Goal: Task Accomplishment & Management: Complete application form

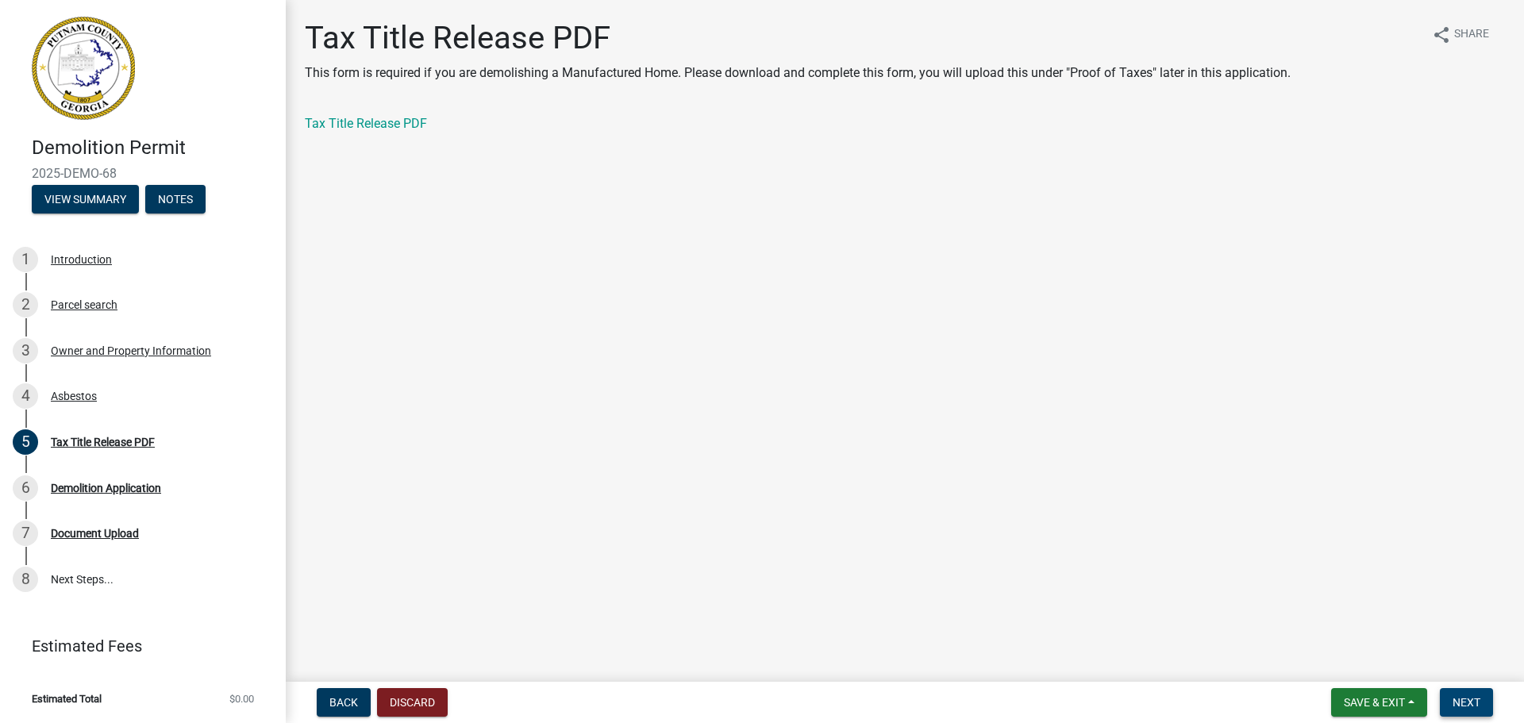
click at [1472, 704] on span "Next" at bounding box center [1467, 702] width 28 height 13
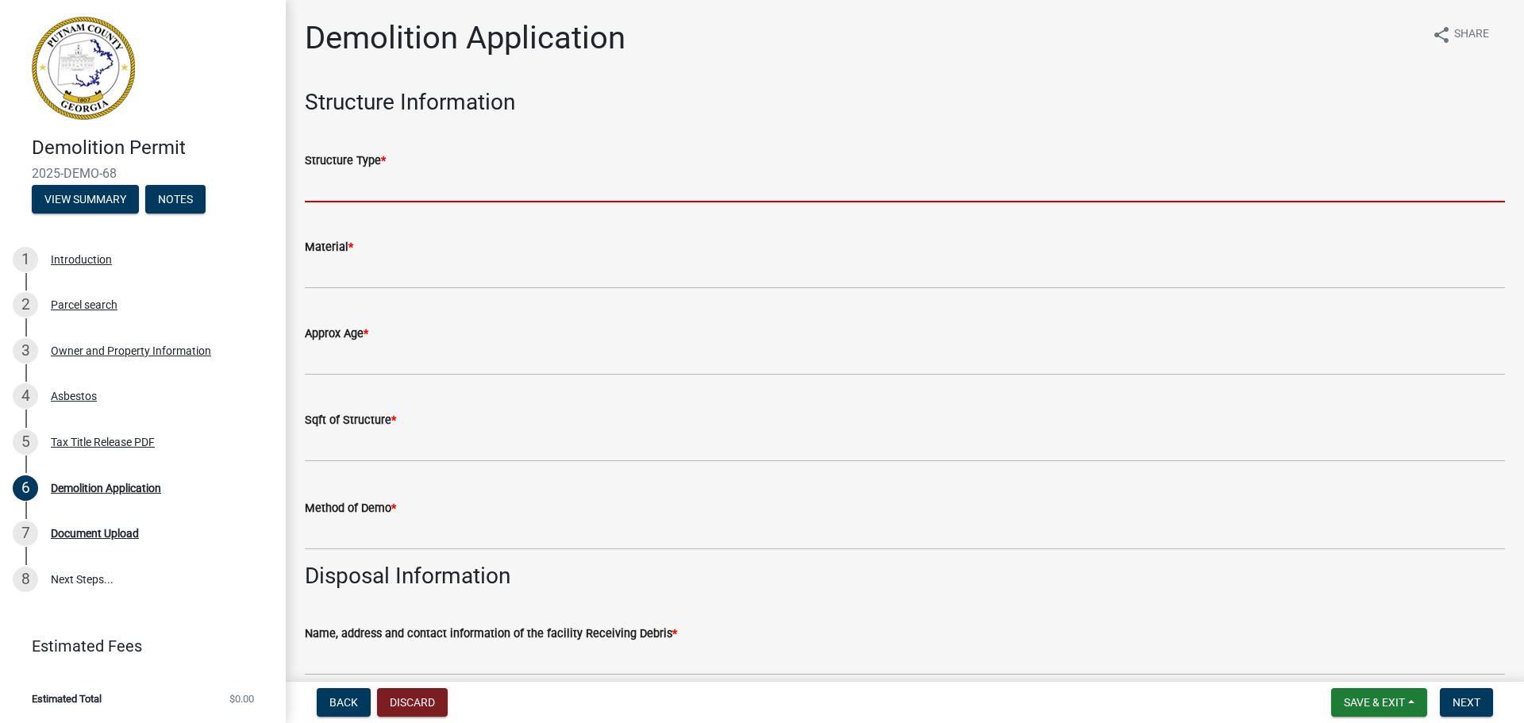
click at [410, 178] on input "Structure Type *" at bounding box center [905, 186] width 1200 height 33
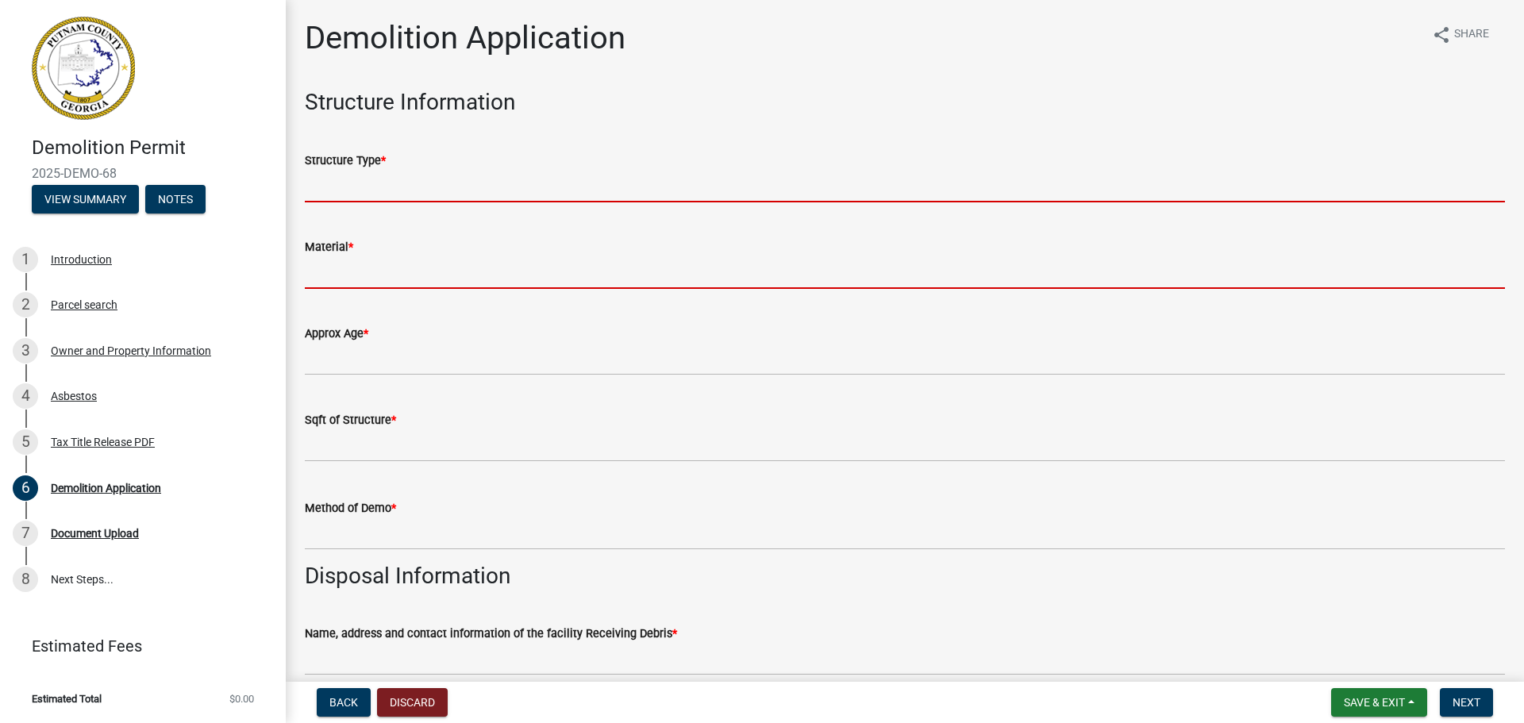
click at [371, 280] on input "Material *" at bounding box center [905, 272] width 1200 height 33
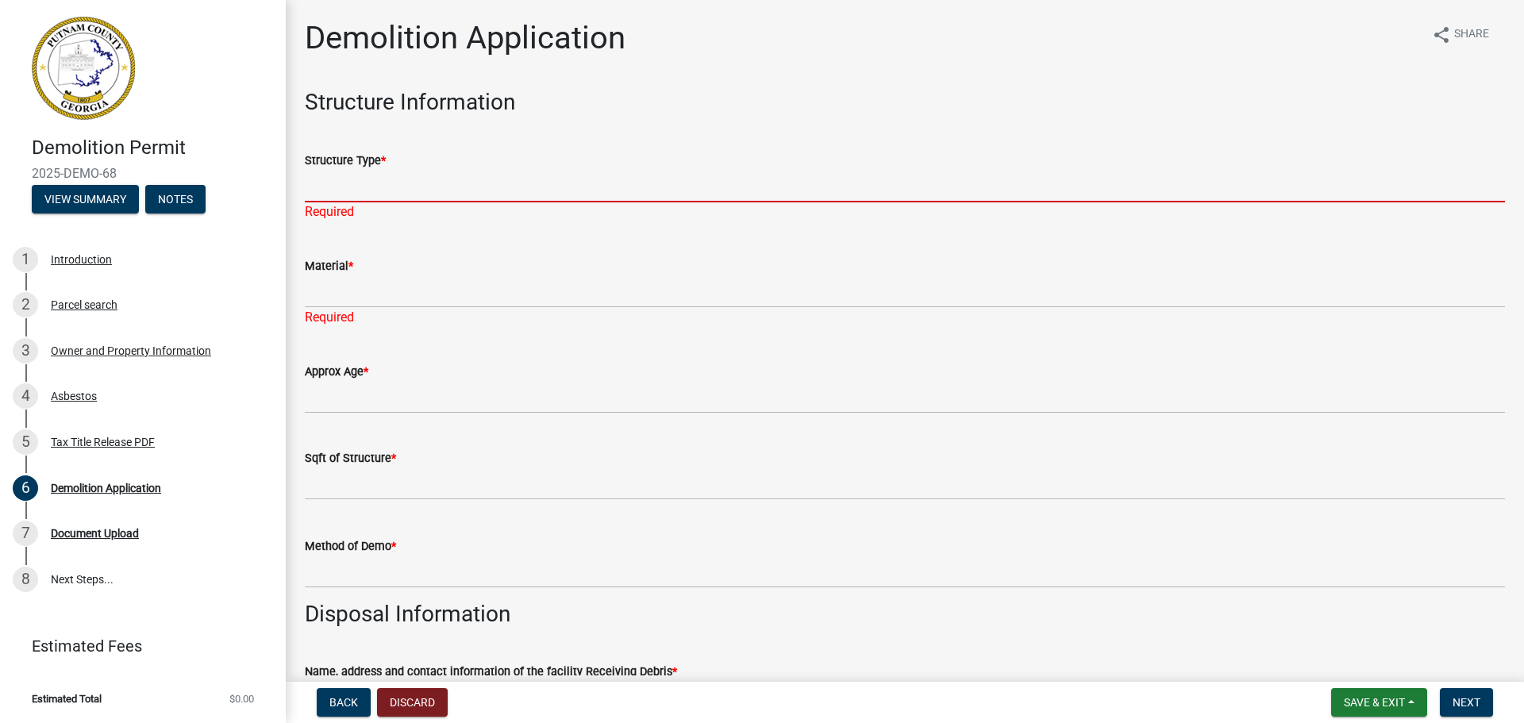
click at [356, 180] on input "Structure Type *" at bounding box center [905, 186] width 1200 height 33
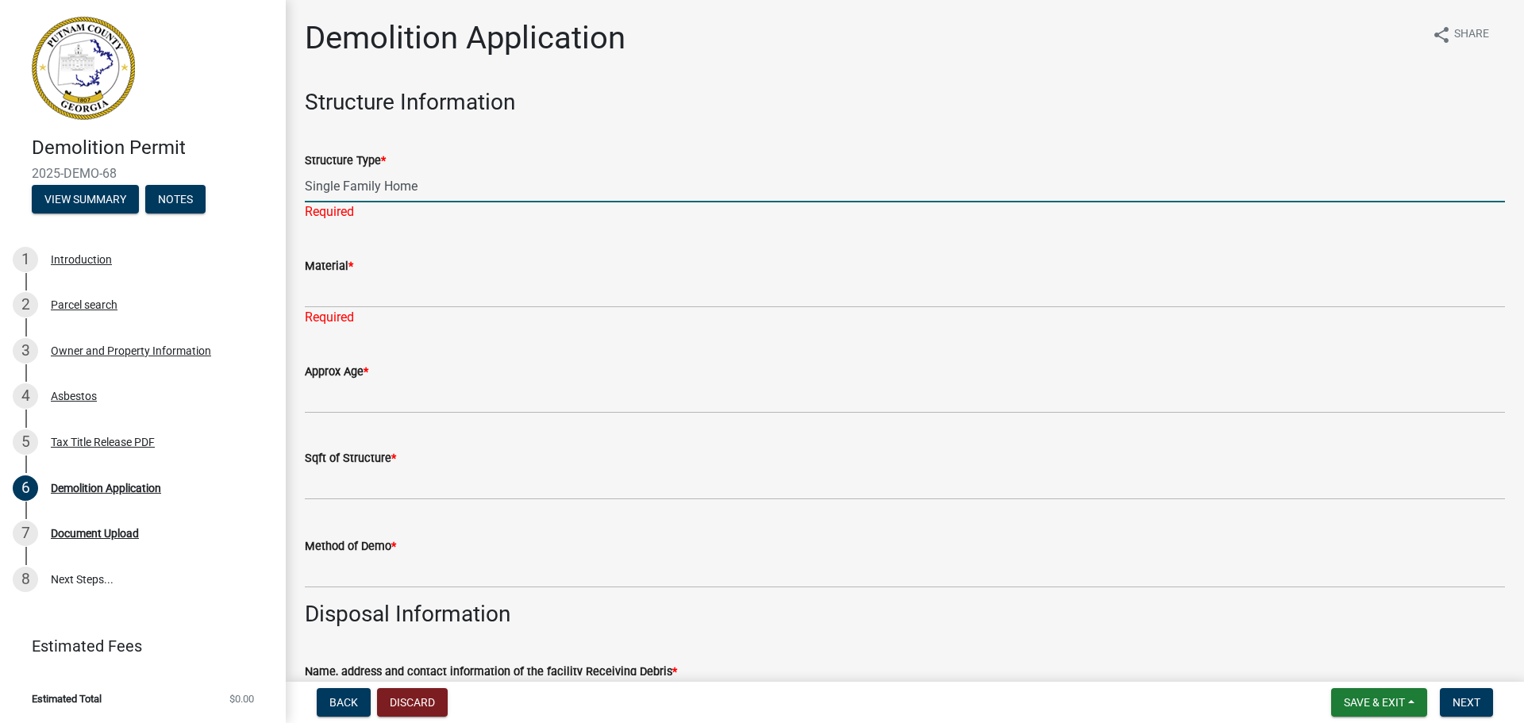
type input "Single Family Home"
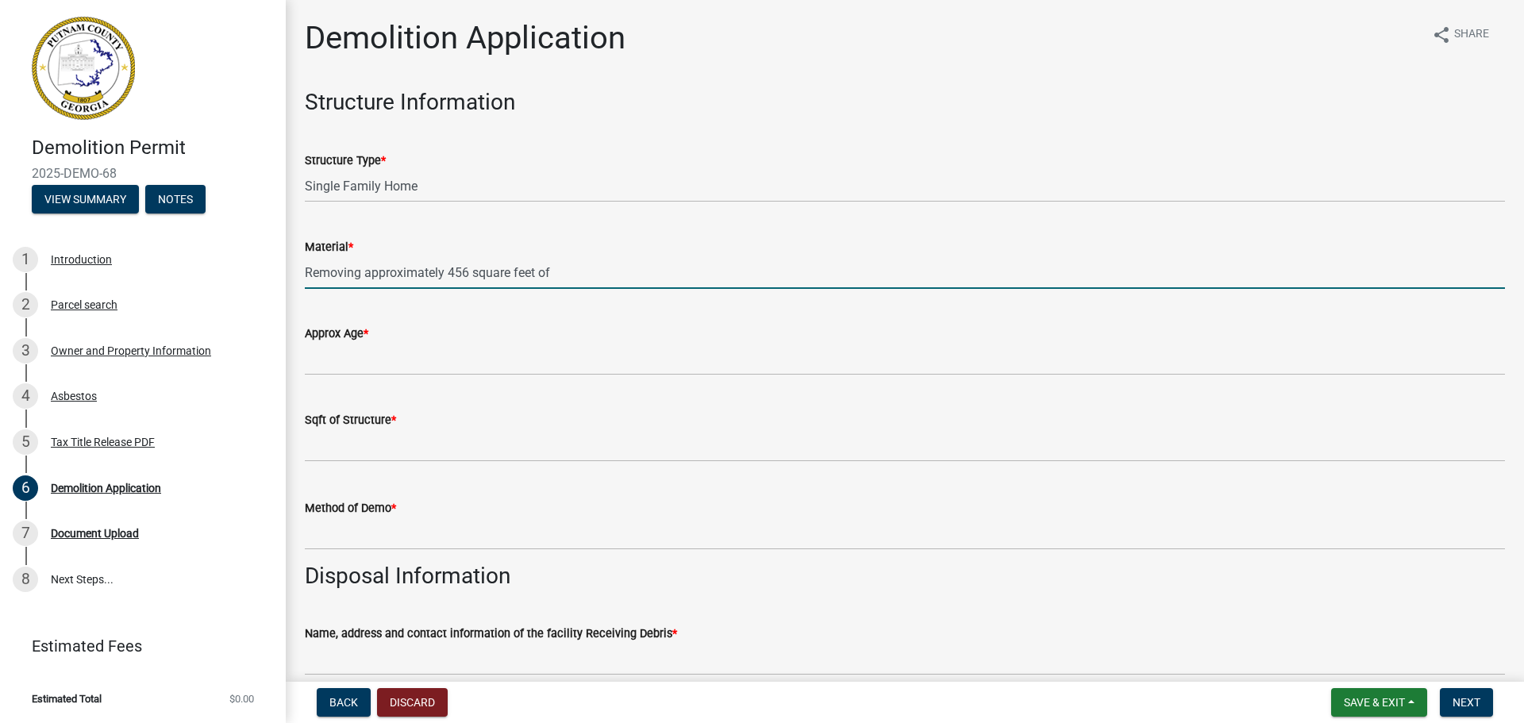
paste input "asbestos containing flooring and the associated subfloor in the kitchen and liv…"
type input "Removing approximately 456 square feet of asbestos containing flooring and the …"
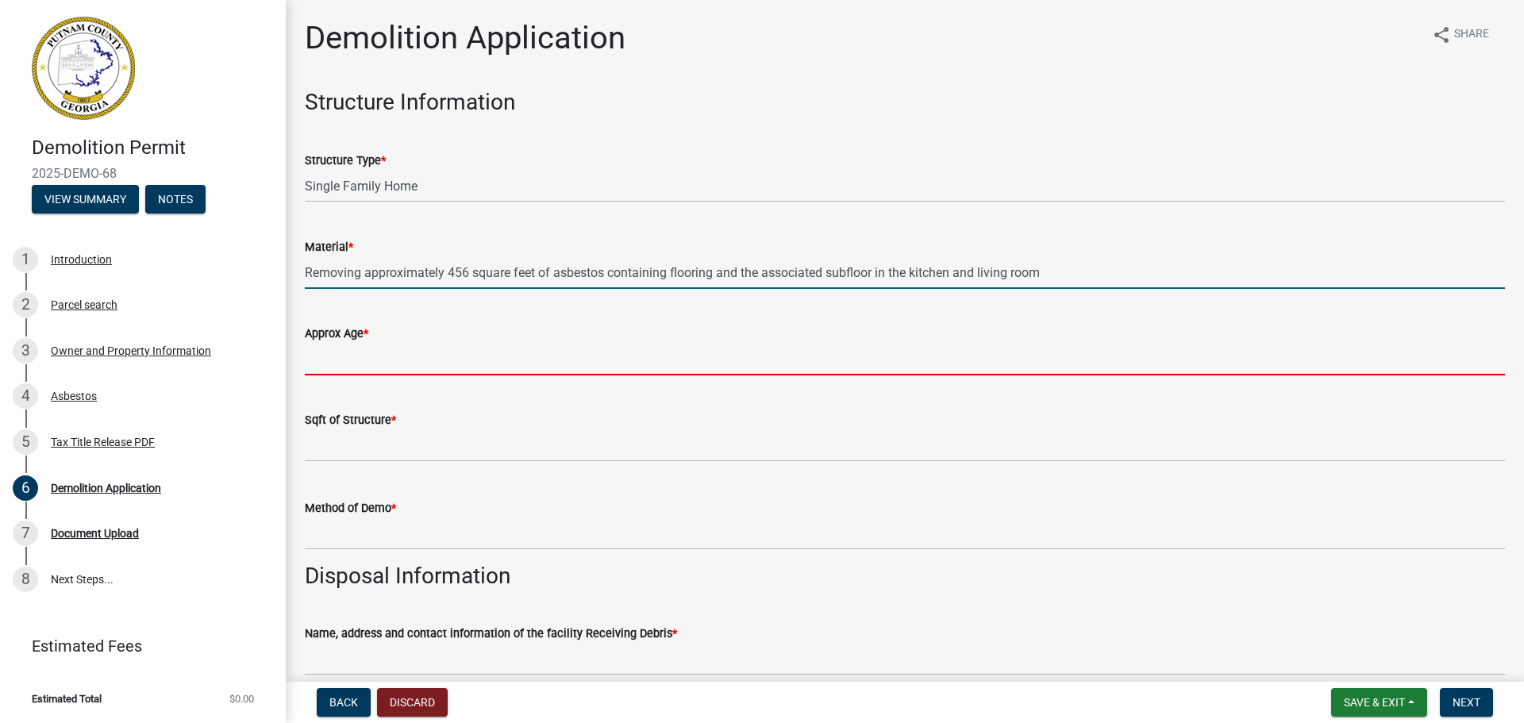
click at [393, 361] on input "Approx Age *" at bounding box center [905, 359] width 1200 height 33
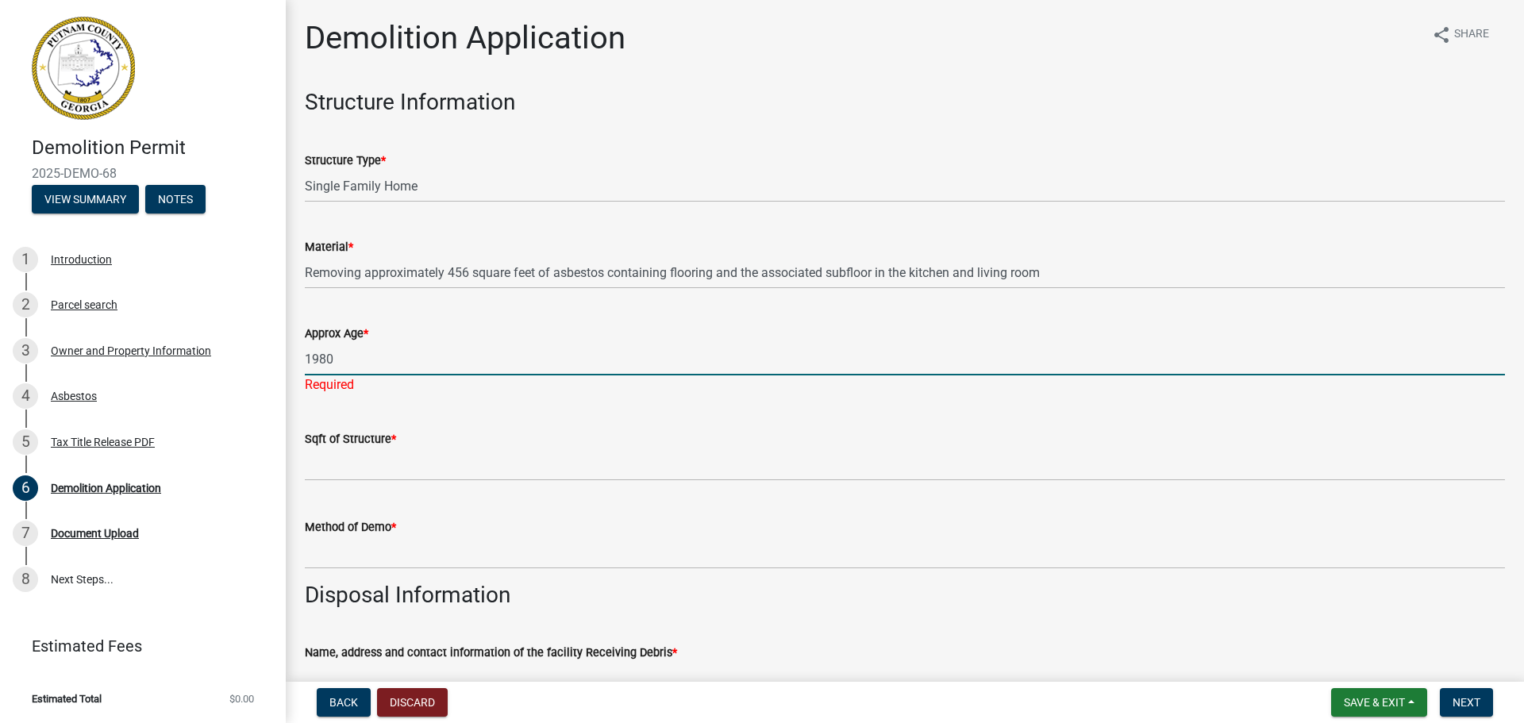
type input "1980"
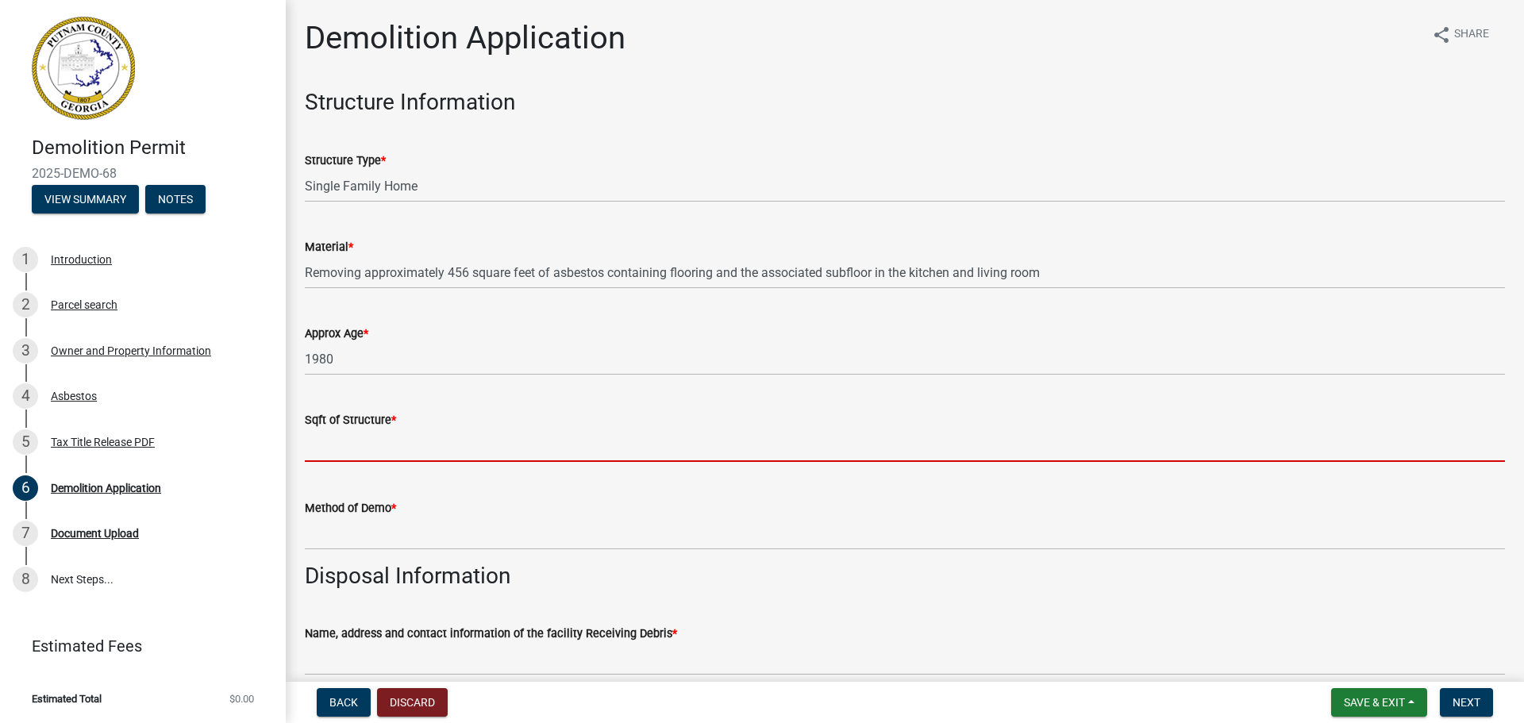
click at [331, 456] on input "text" at bounding box center [905, 445] width 1200 height 33
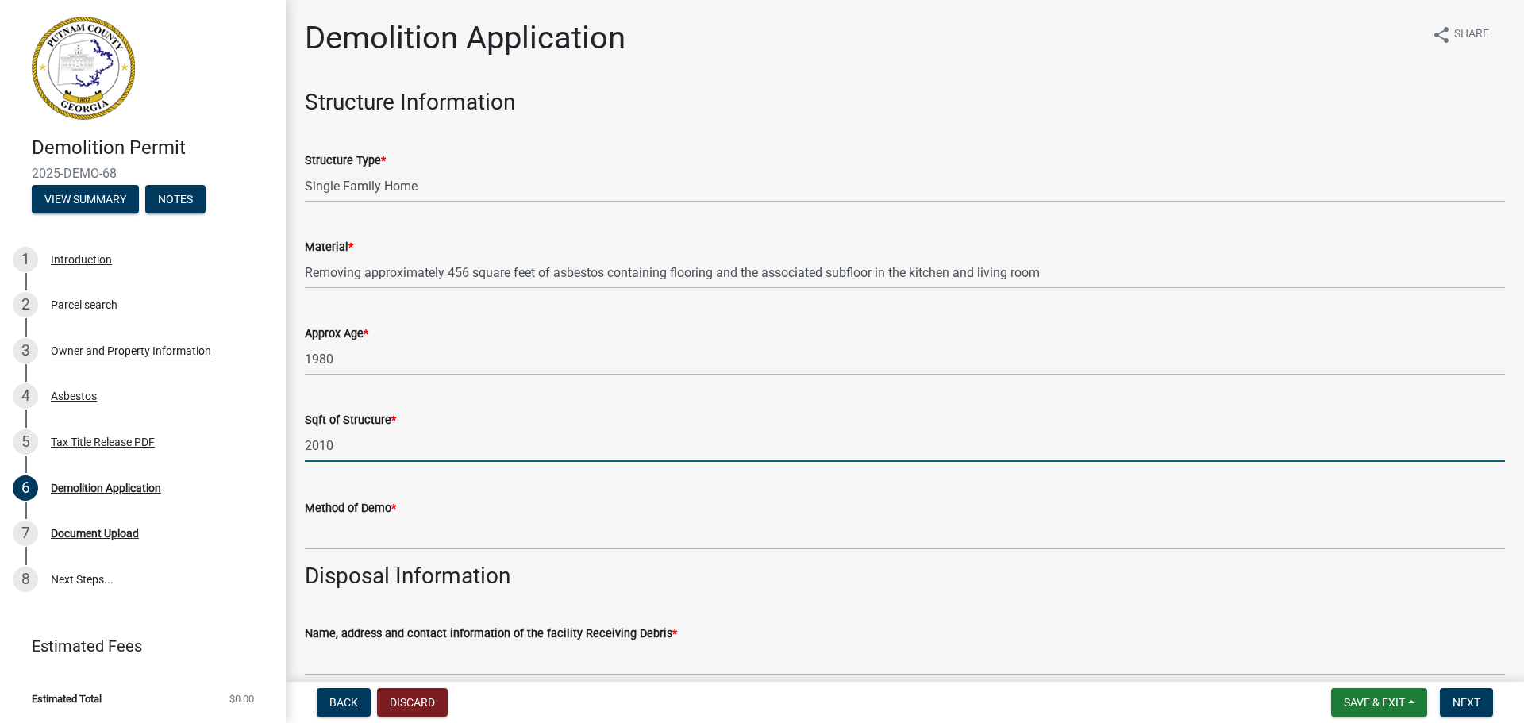
type input "2010"
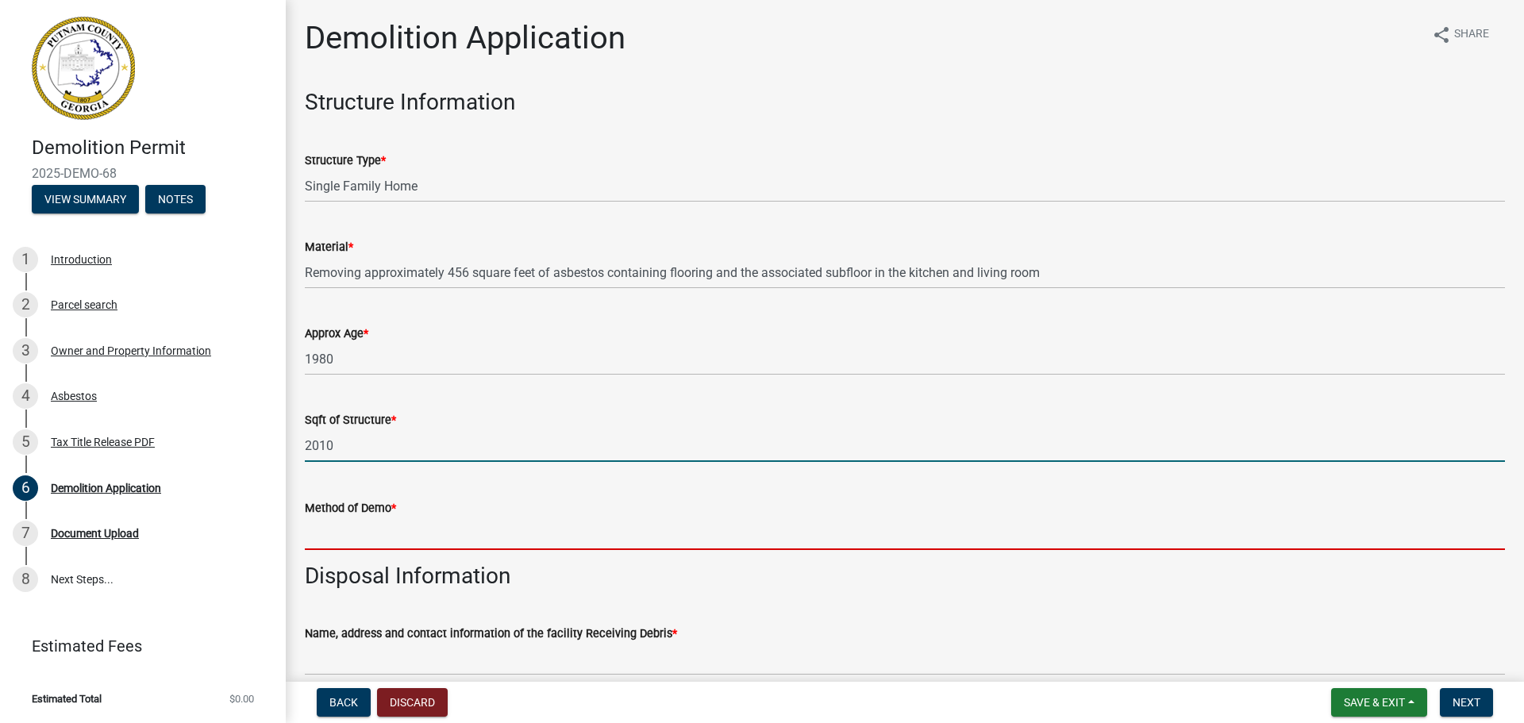
click at [392, 535] on input "Method of Demo *" at bounding box center [905, 534] width 1200 height 33
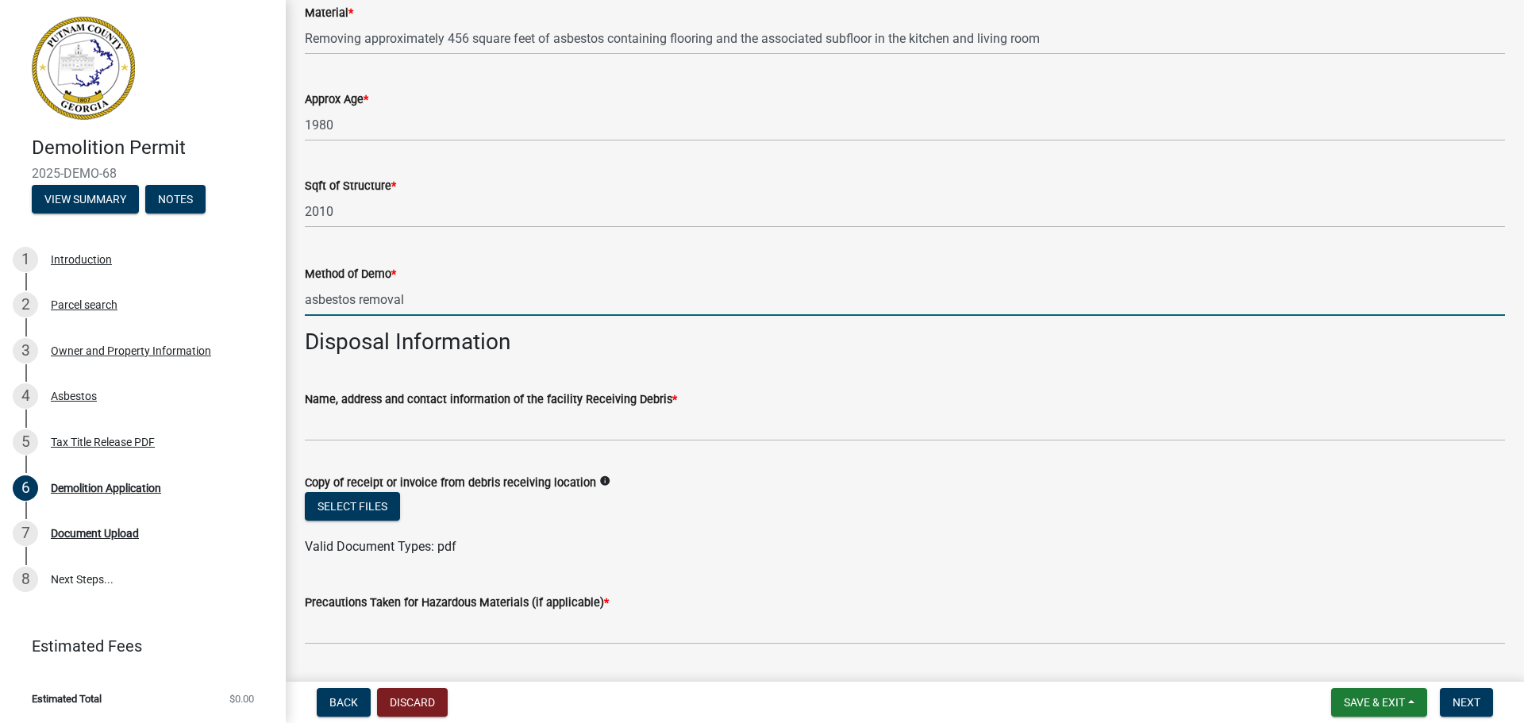
scroll to position [238, 0]
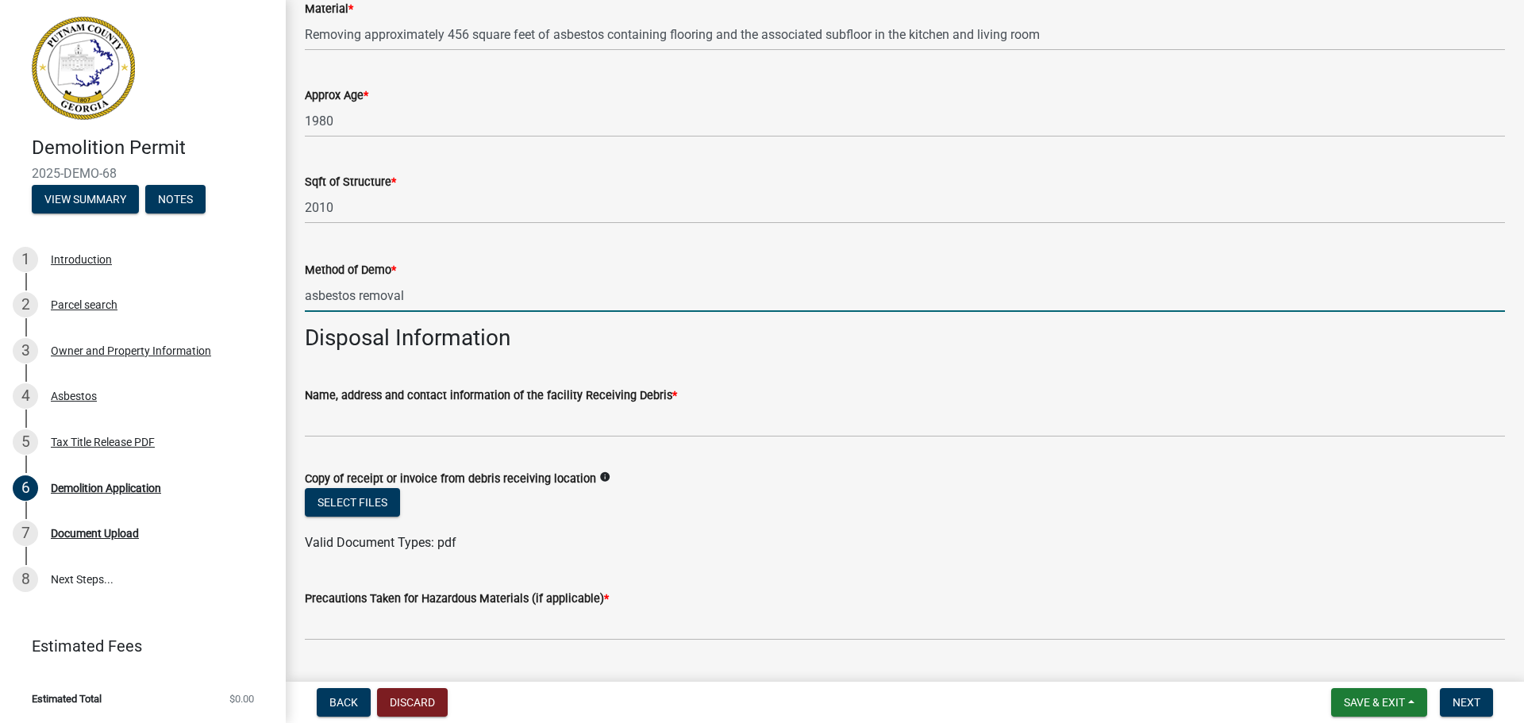
type input "asbestos removal"
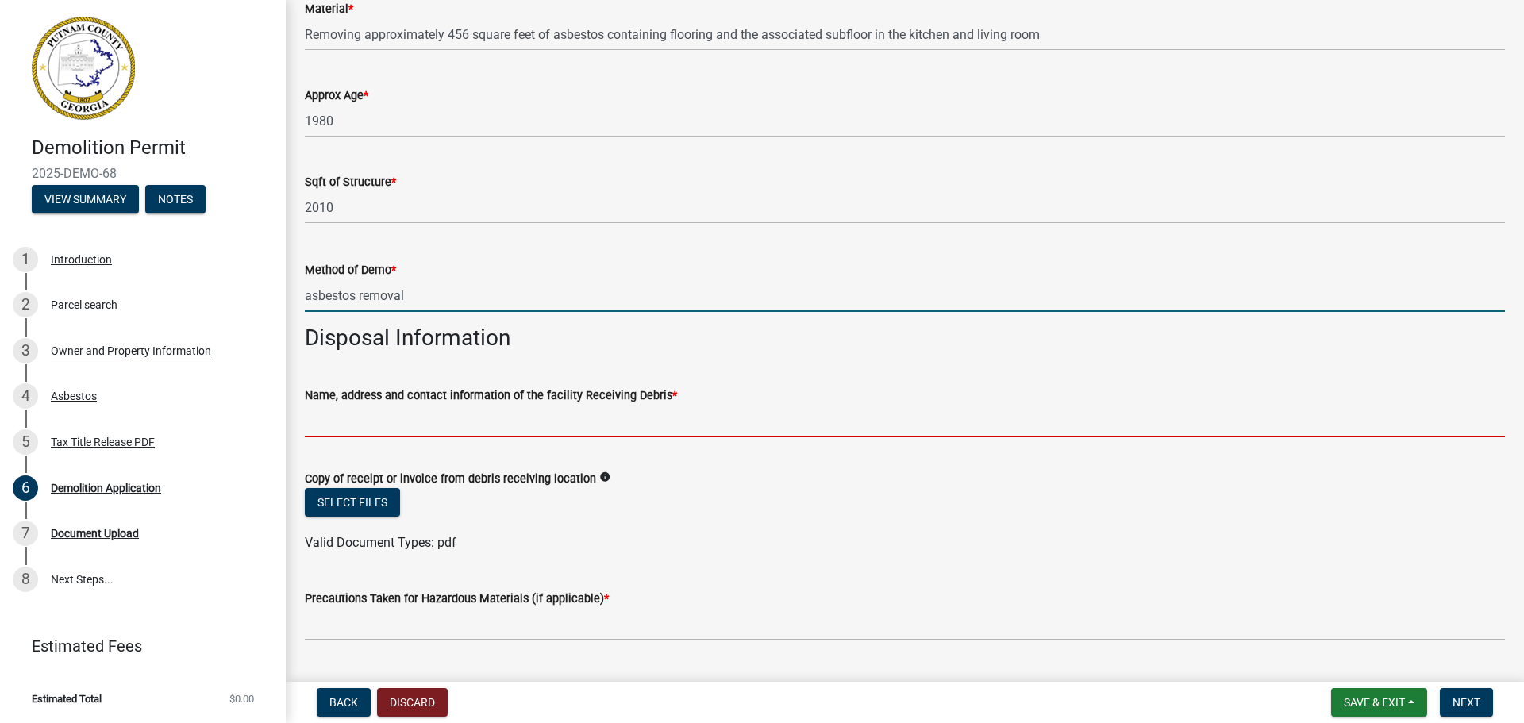
click at [437, 422] on input "Name, address and contact information of the facility Receiving Debris *" at bounding box center [905, 421] width 1200 height 33
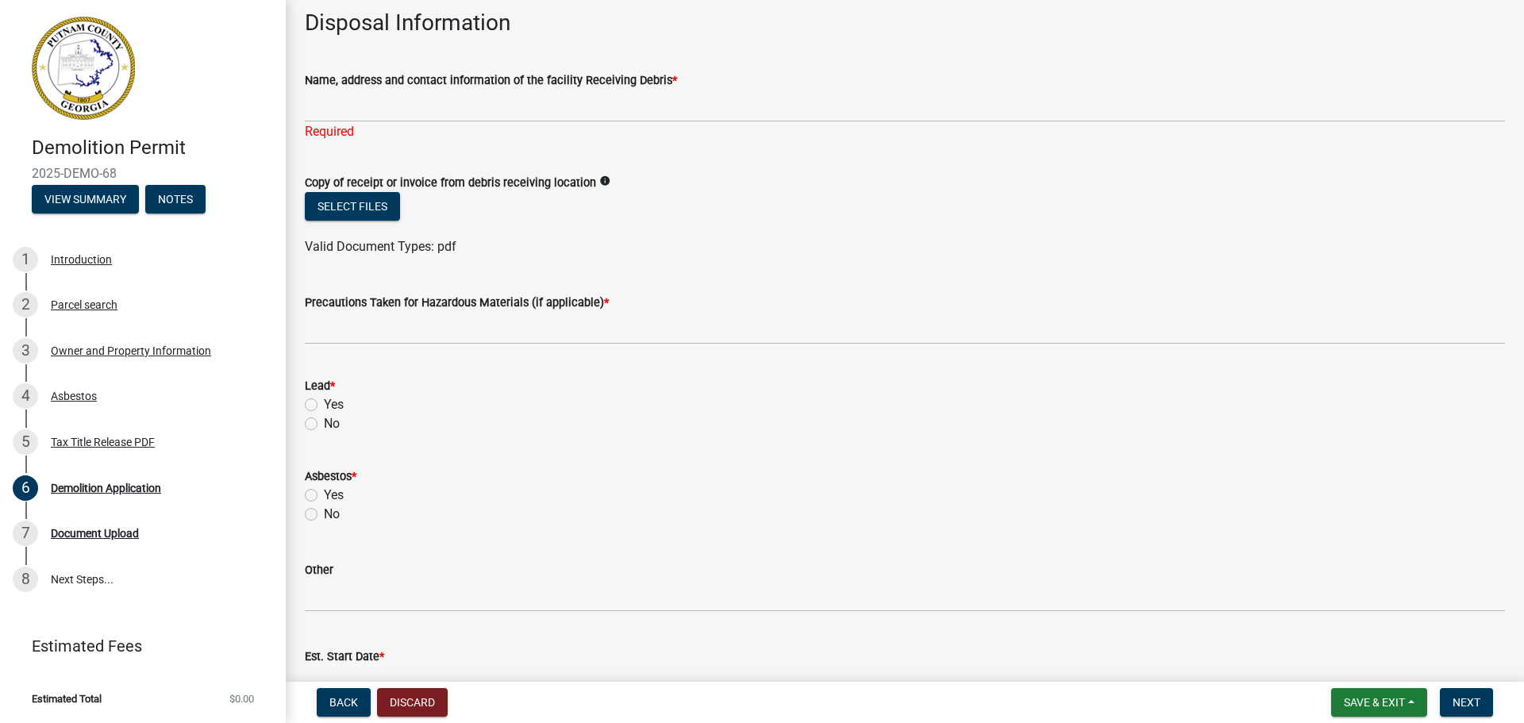
scroll to position [556, 0]
drag, startPoint x: 311, startPoint y: 422, endPoint x: 315, endPoint y: 522, distance: 100.9
click at [324, 422] on label "No" at bounding box center [332, 421] width 16 height 19
click at [324, 422] on input "No" at bounding box center [329, 417] width 10 height 10
radio input "true"
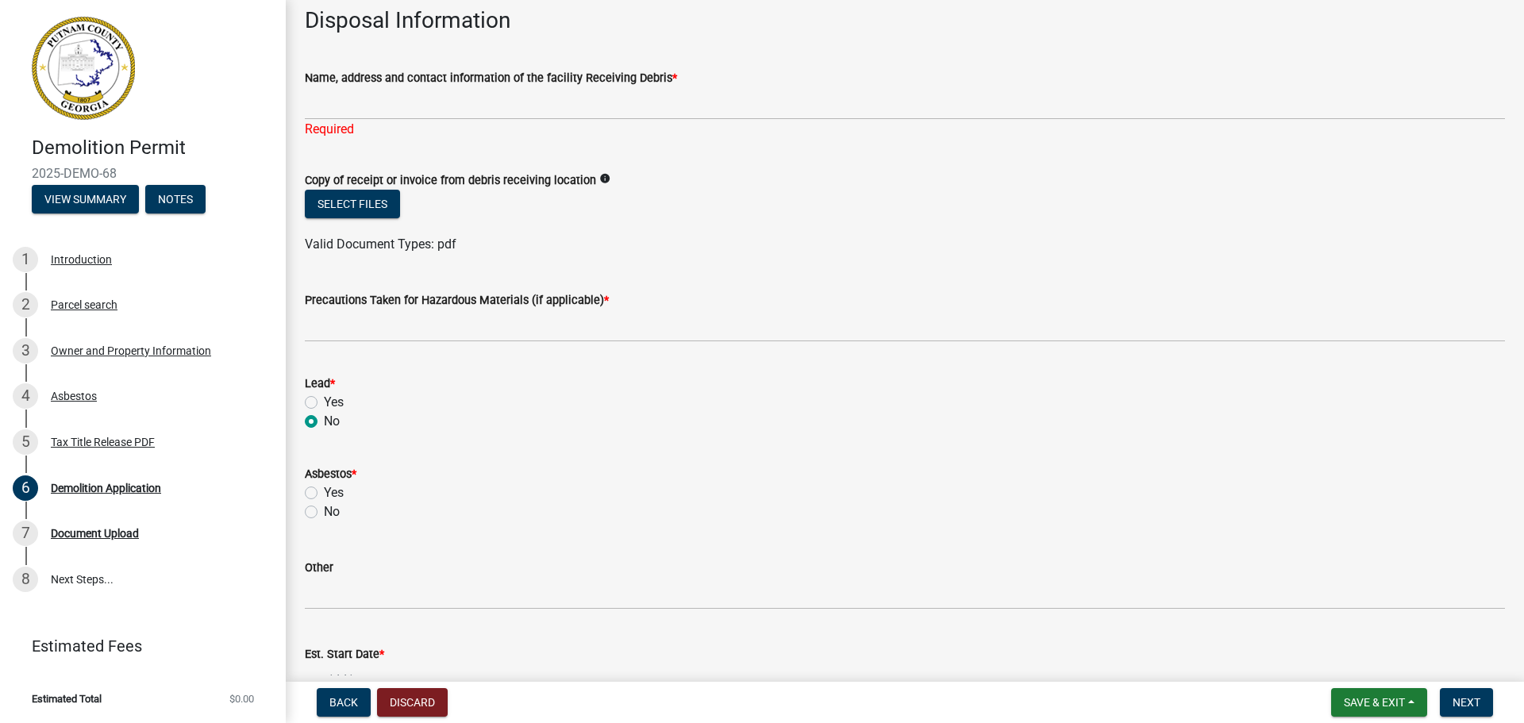
click at [324, 494] on label "Yes" at bounding box center [334, 492] width 20 height 19
click at [324, 494] on input "Yes" at bounding box center [329, 488] width 10 height 10
radio input "true"
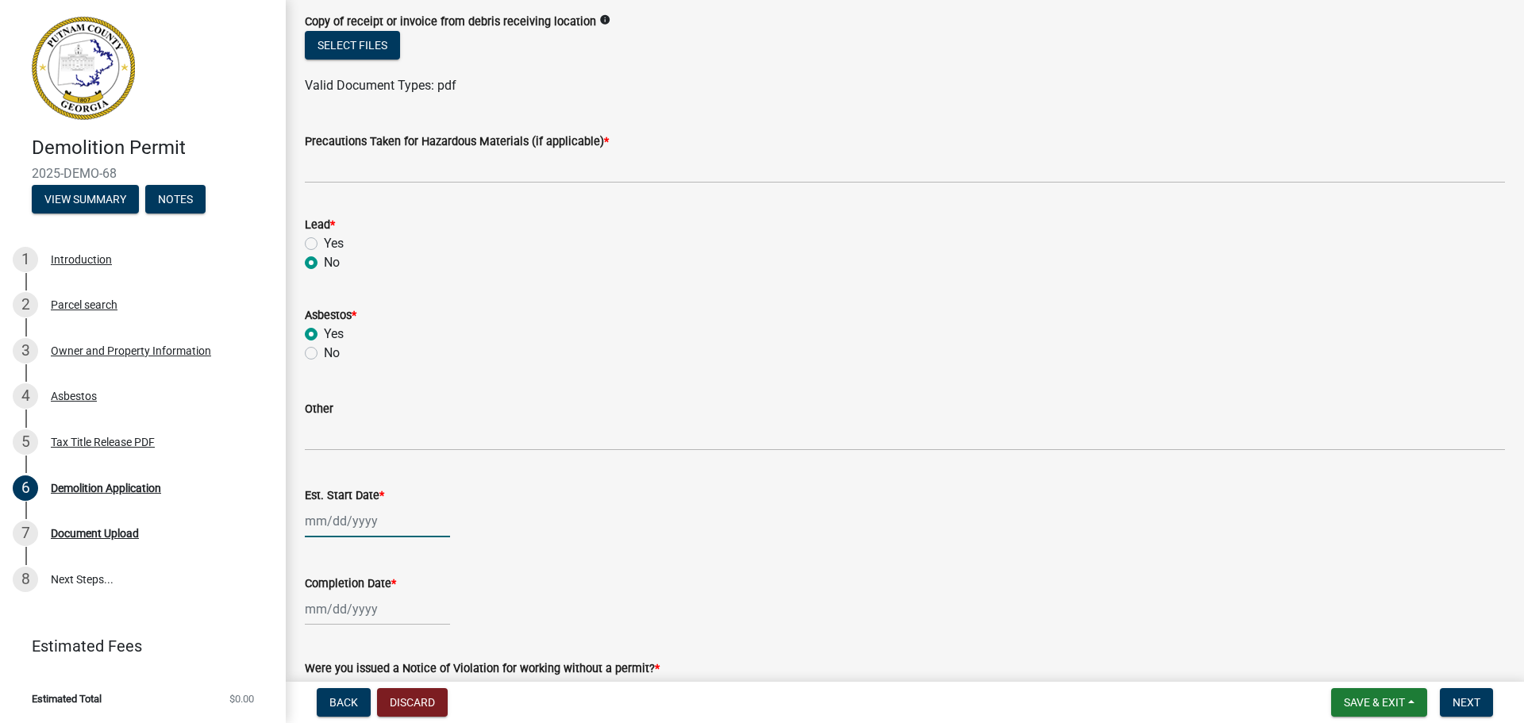
click at [387, 523] on div at bounding box center [377, 521] width 145 height 33
select select "10"
select select "2025"
click at [346, 435] on div "21" at bounding box center [345, 436] width 25 height 25
type input "[DATE]"
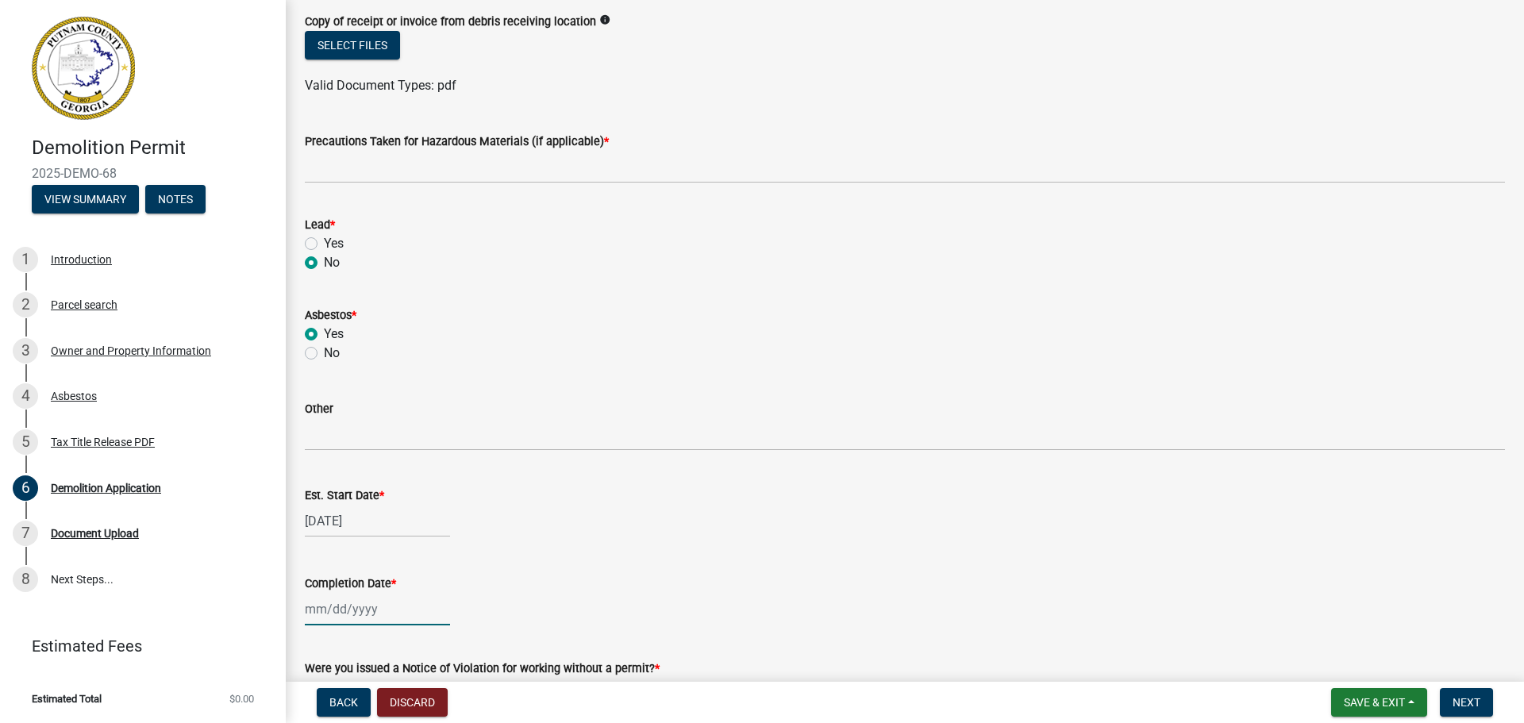
click at [342, 615] on div at bounding box center [377, 609] width 145 height 33
select select "10"
select select "2025"
click at [344, 527] on div "21" at bounding box center [345, 524] width 25 height 25
type input "[DATE]"
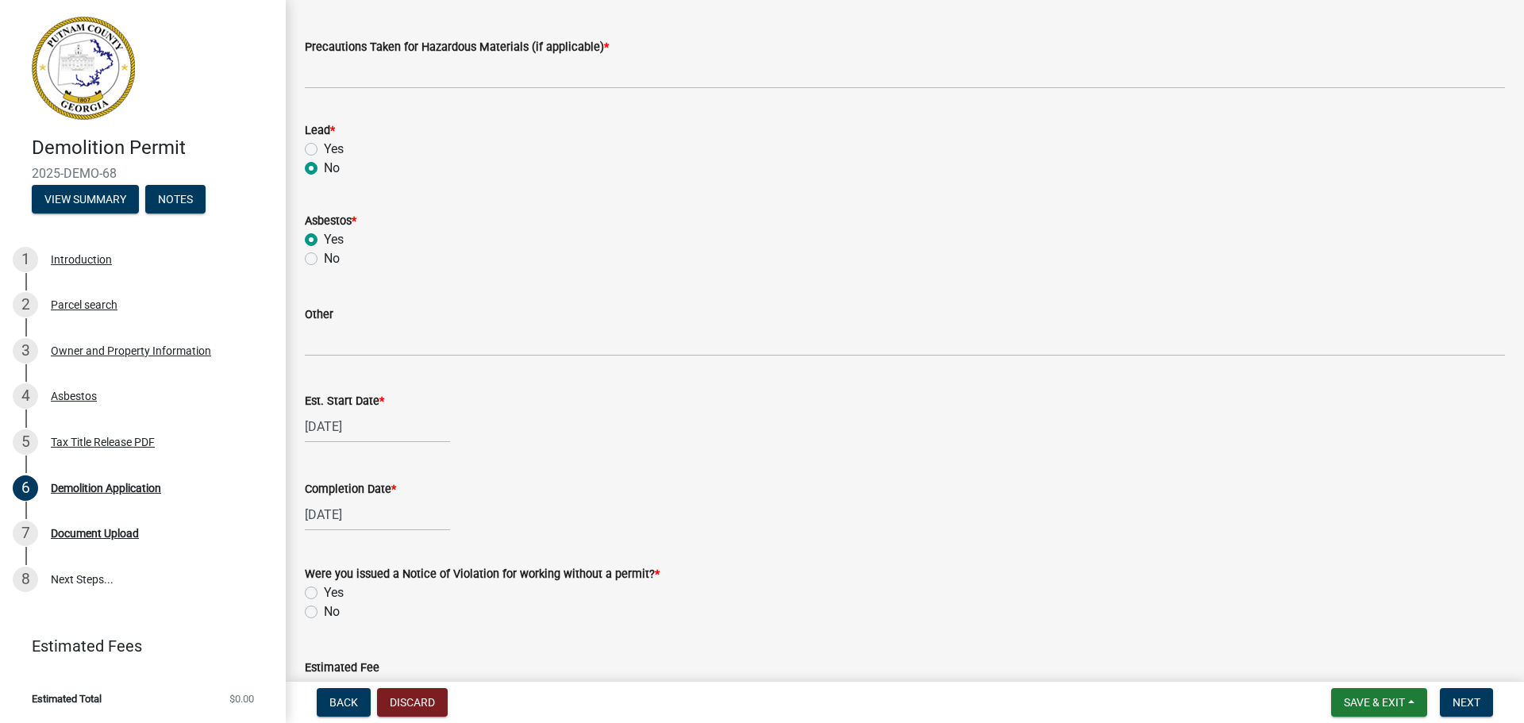
scroll to position [919, 0]
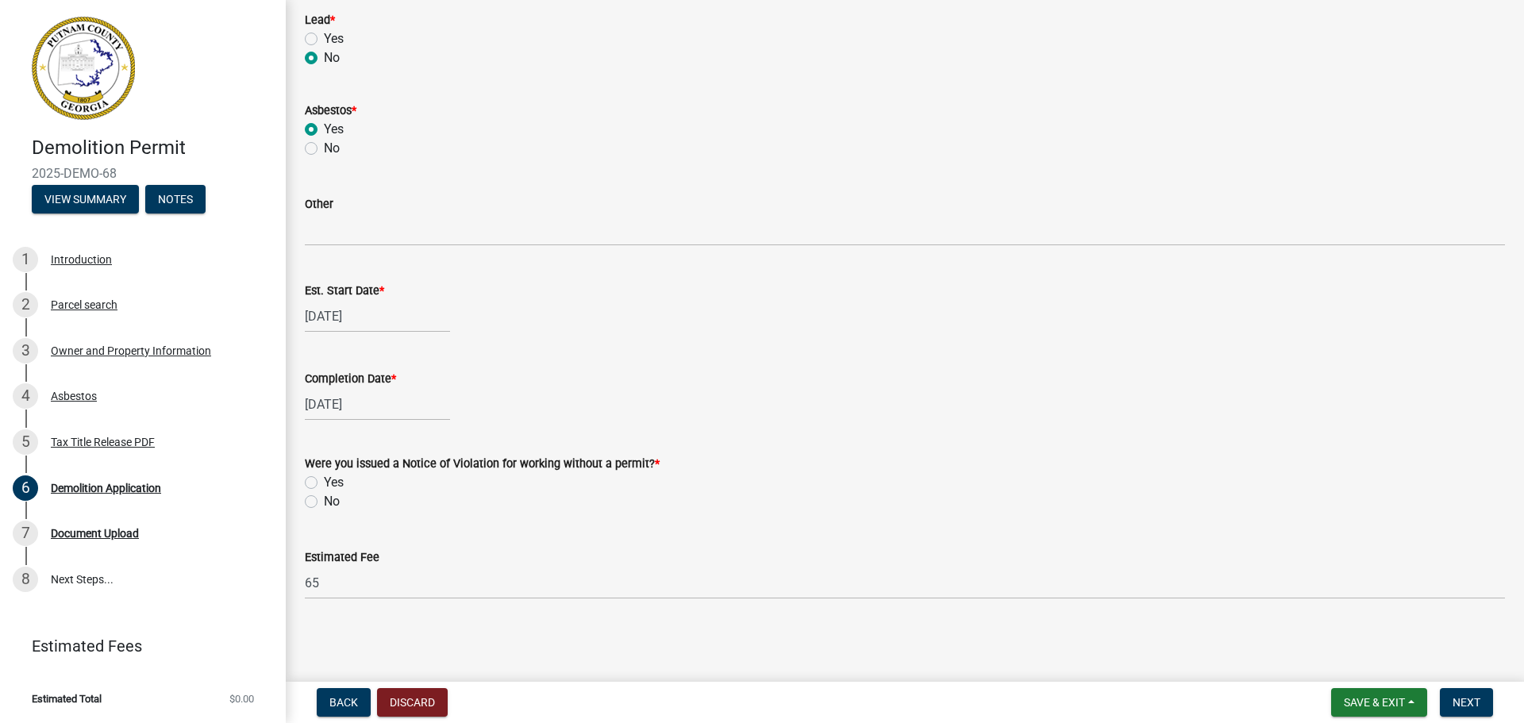
click at [324, 502] on label "No" at bounding box center [332, 501] width 16 height 19
click at [324, 502] on input "No" at bounding box center [329, 497] width 10 height 10
radio input "true"
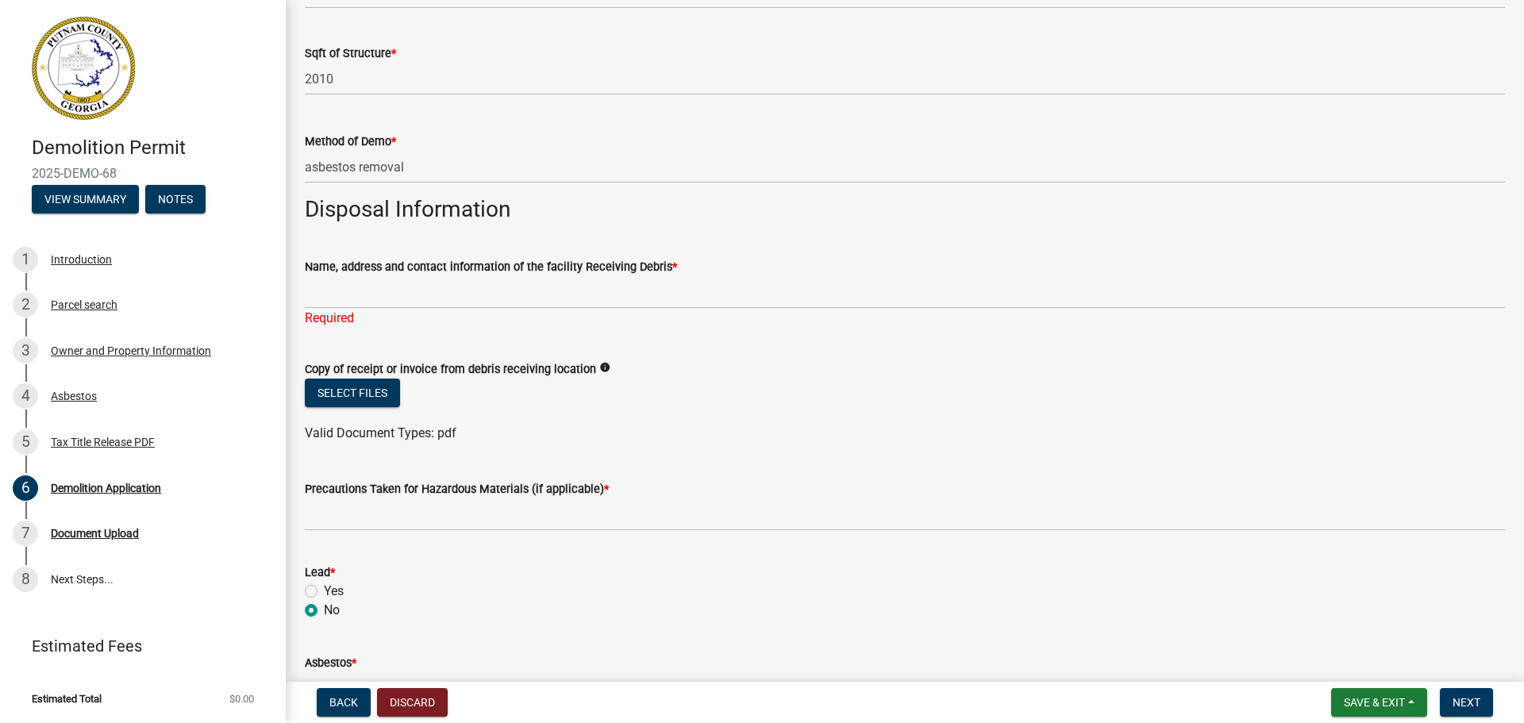
scroll to position [364, 0]
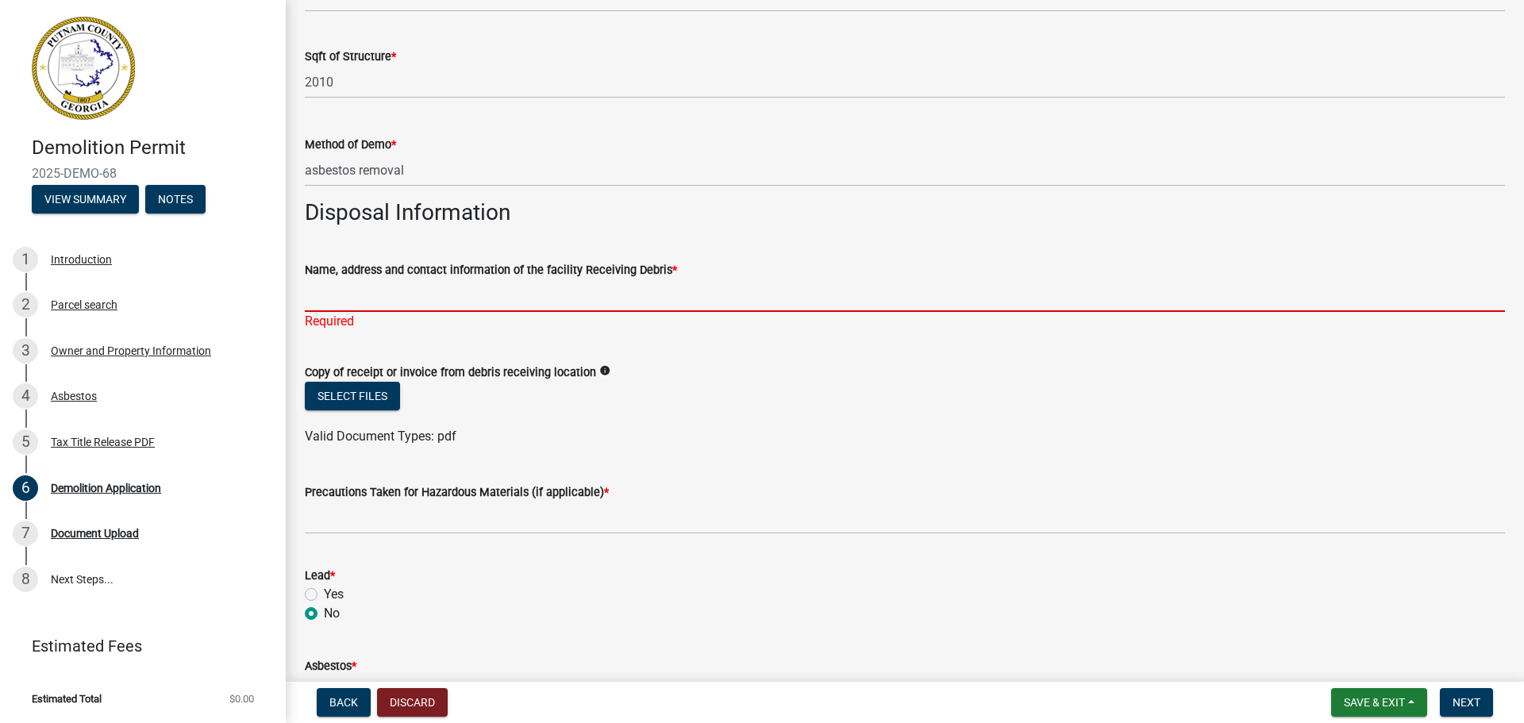
click at [360, 301] on input "Name, address and contact information of the facility Receiving Debris *" at bounding box center [905, 295] width 1200 height 33
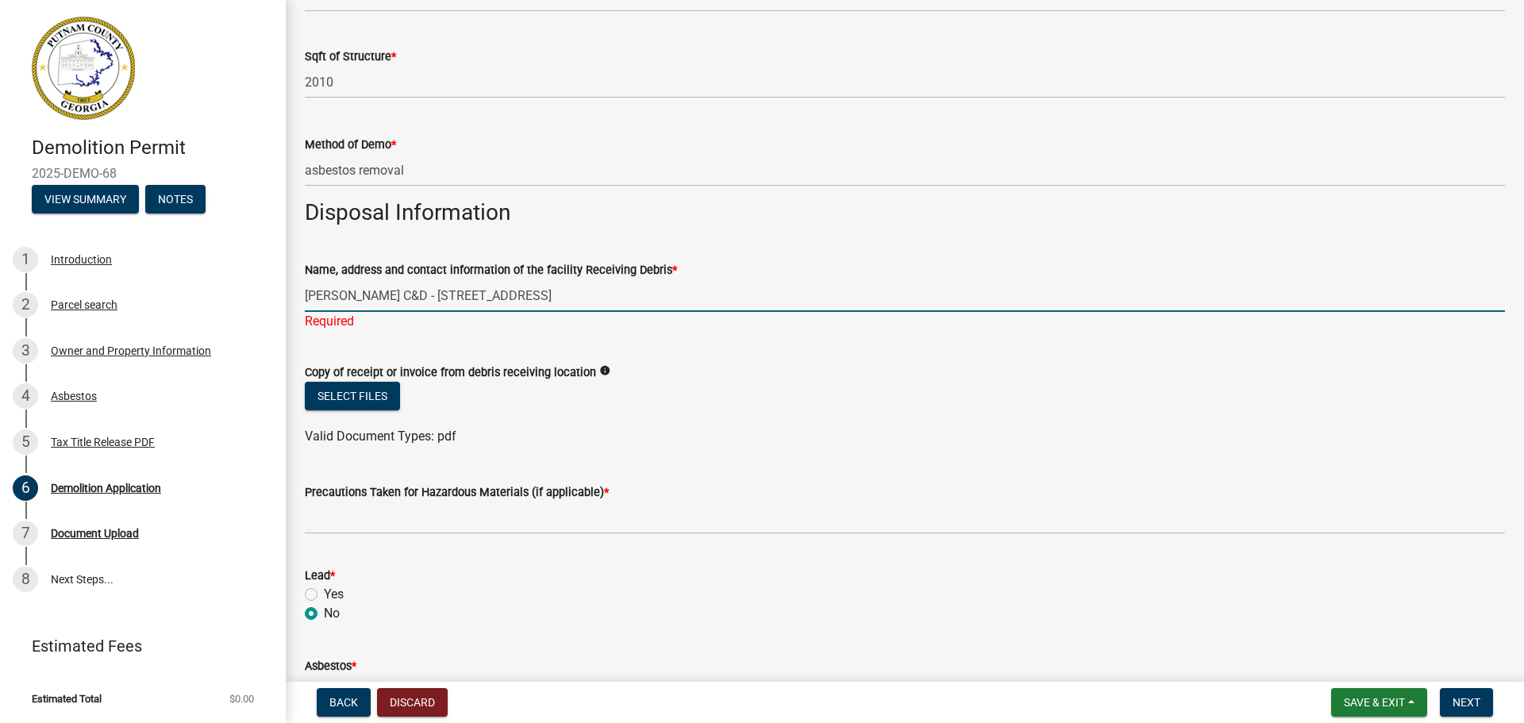
type input "[PERSON_NAME] C&D - [STREET_ADDRESS]"
click at [595, 369] on form "Copy of receipt or invoice from debris receiving location info Select files Val…" at bounding box center [905, 395] width 1200 height 102
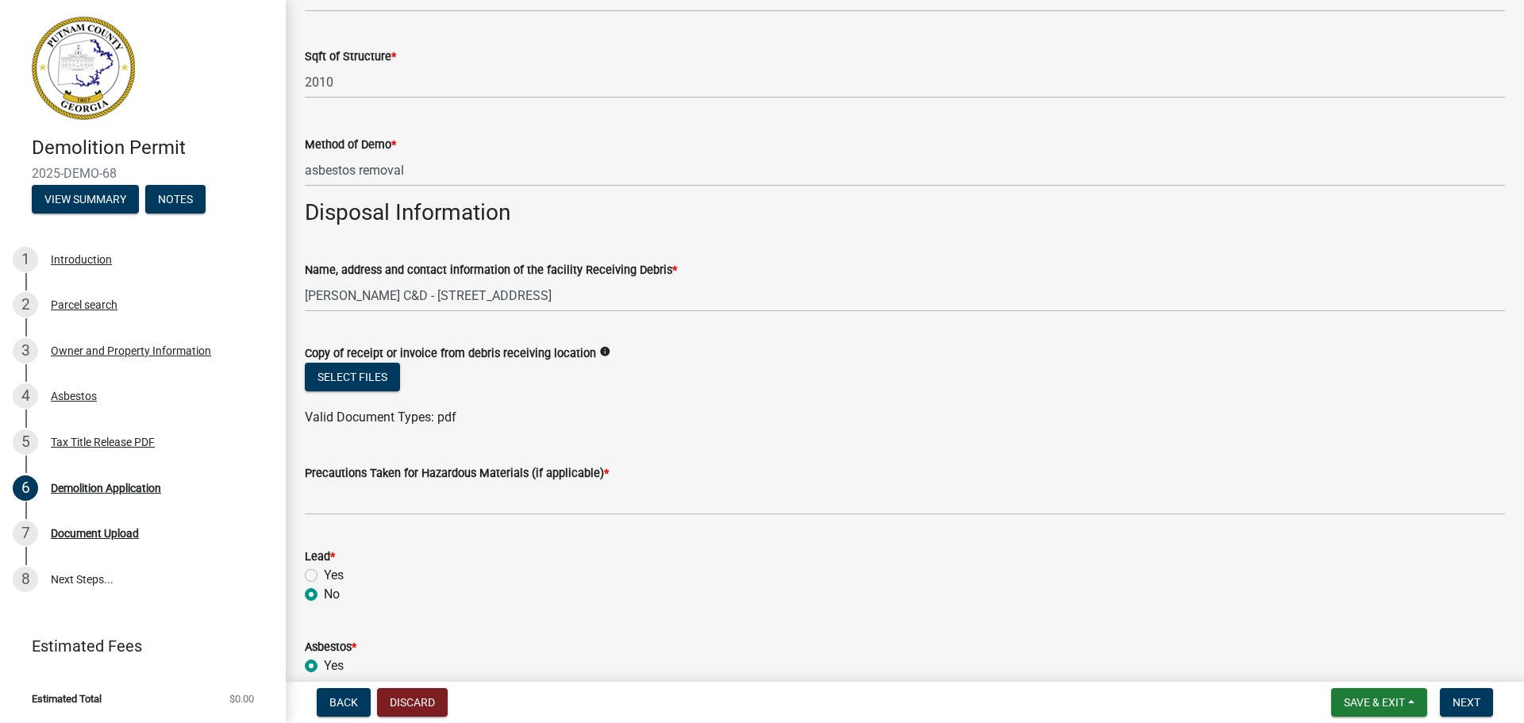
click at [599, 350] on icon "info" at bounding box center [604, 351] width 11 height 11
click at [442, 383] on div "Select files" at bounding box center [905, 379] width 1200 height 33
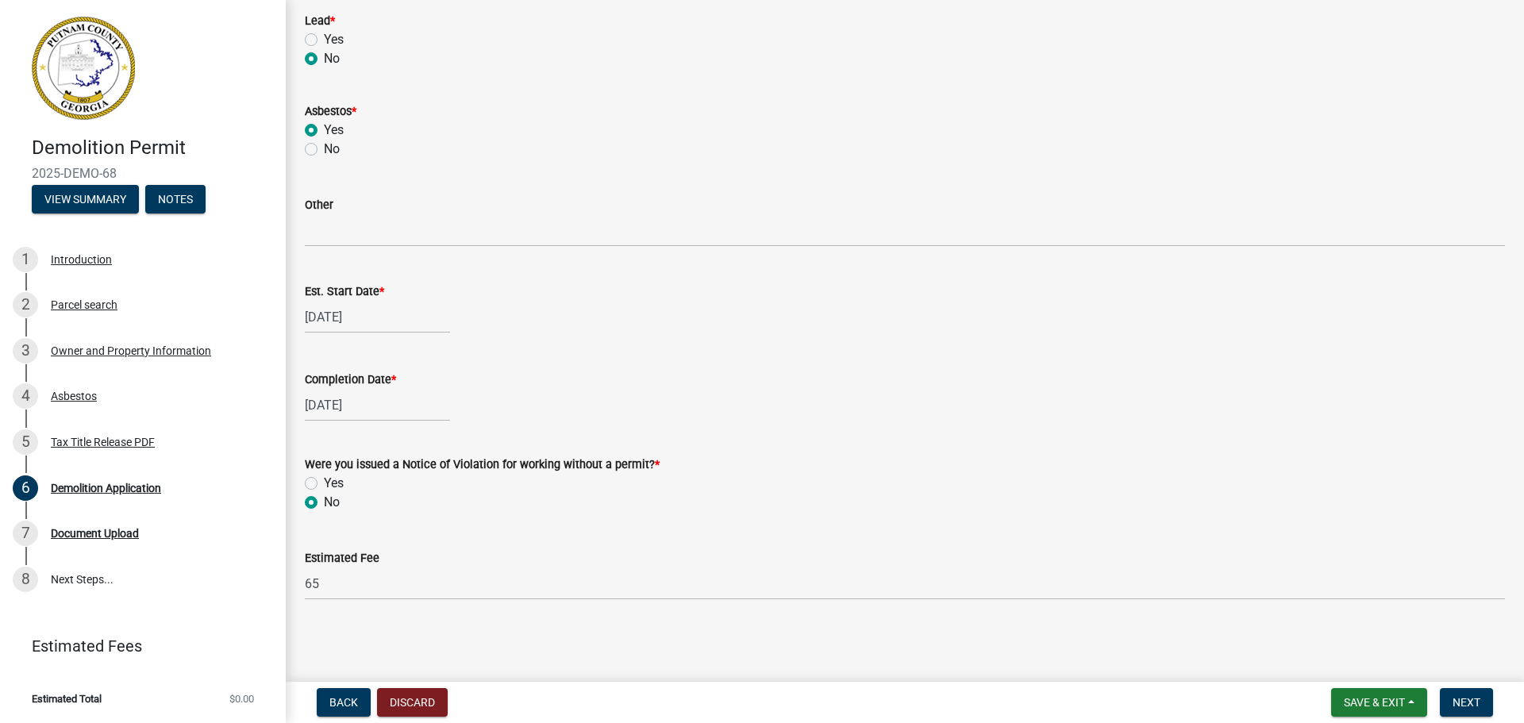
scroll to position [900, 0]
click at [1484, 707] on button "Next" at bounding box center [1466, 702] width 53 height 29
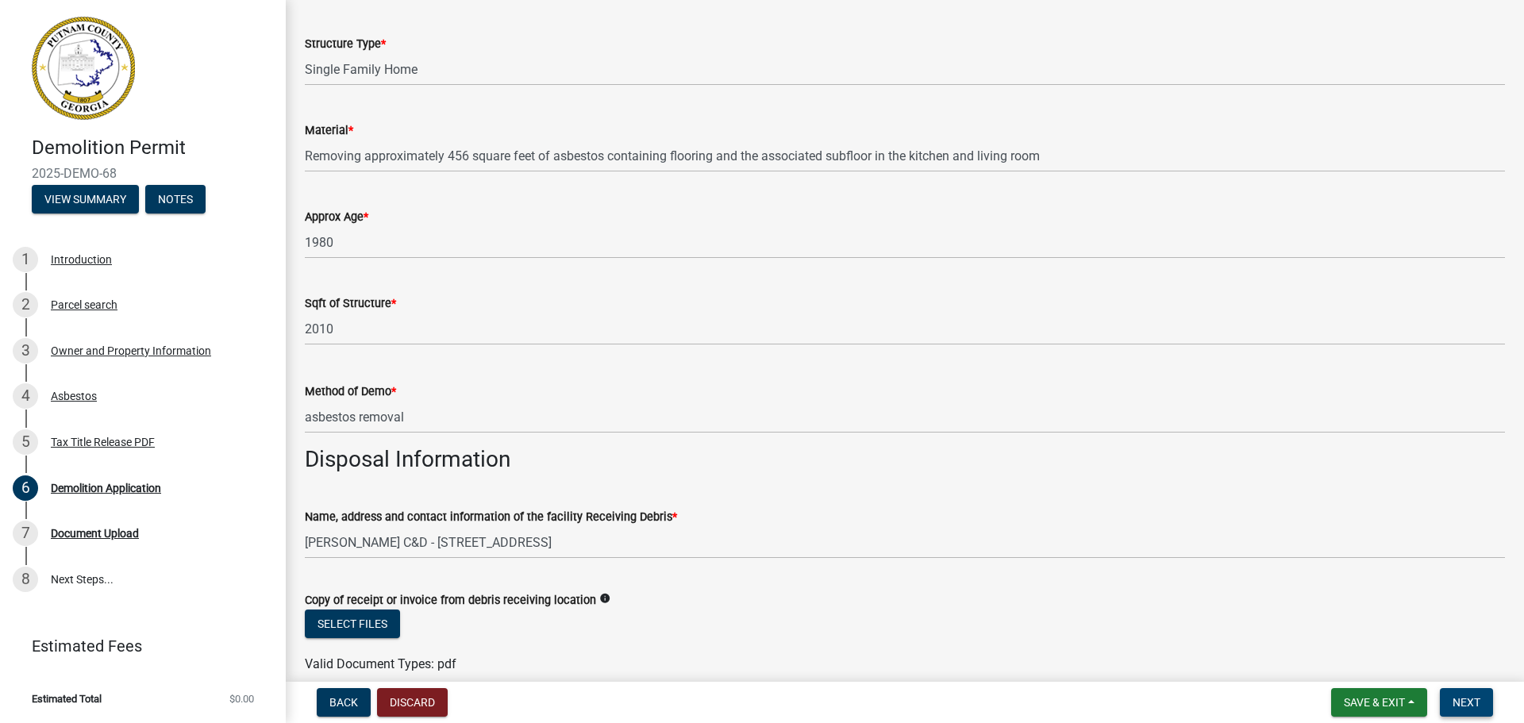
scroll to position [397, 0]
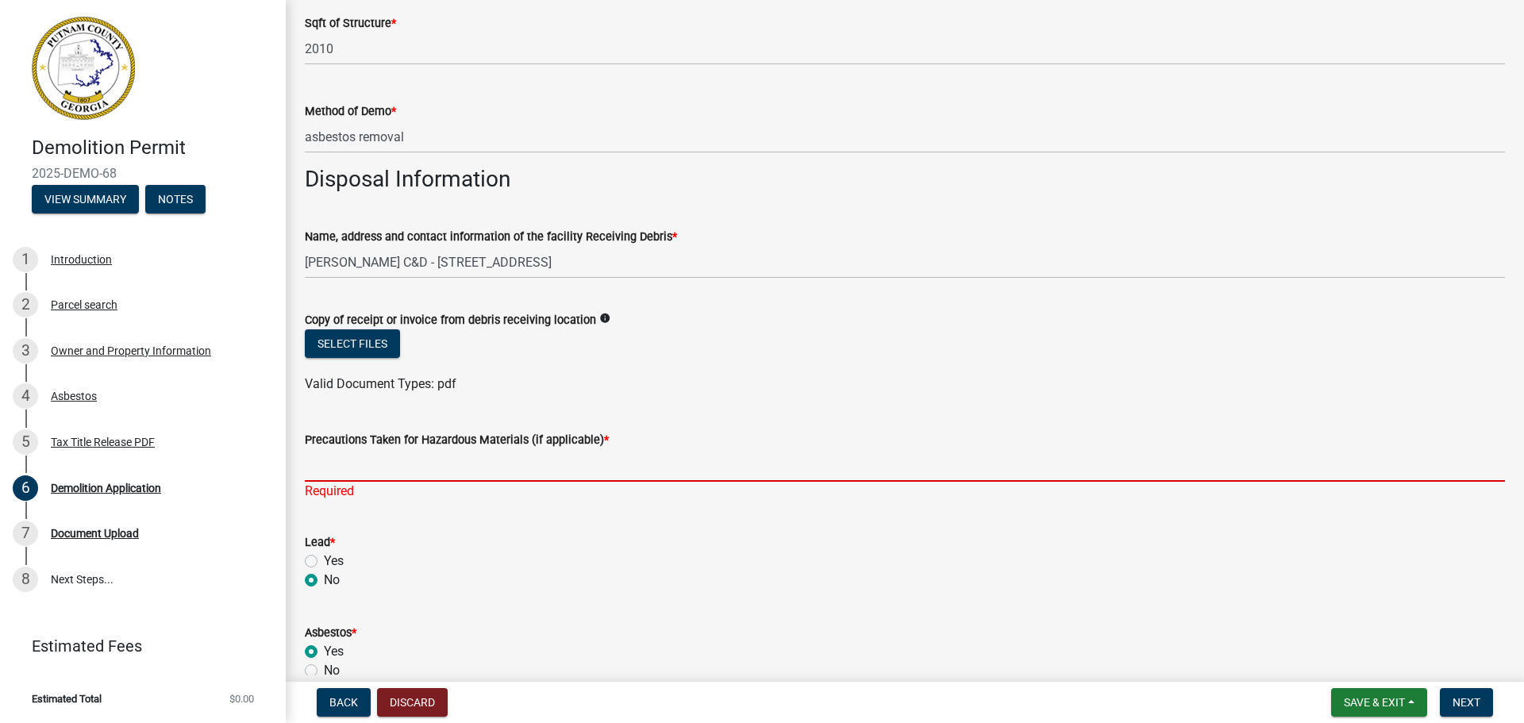
click at [348, 454] on input "Precautions Taken for Hazardous Materials (if applicable) *" at bounding box center [905, 465] width 1200 height 33
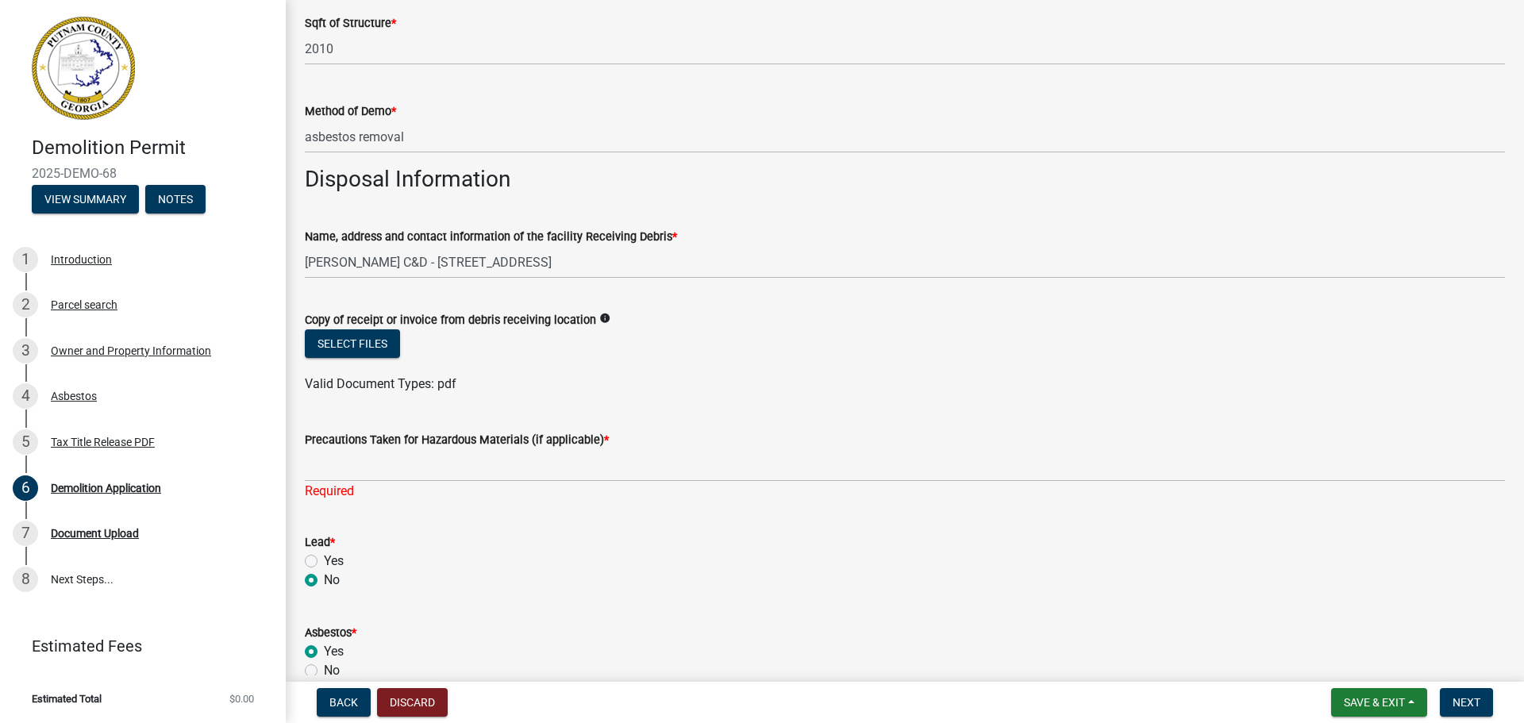
click at [604, 438] on span "*" at bounding box center [606, 439] width 5 height 13
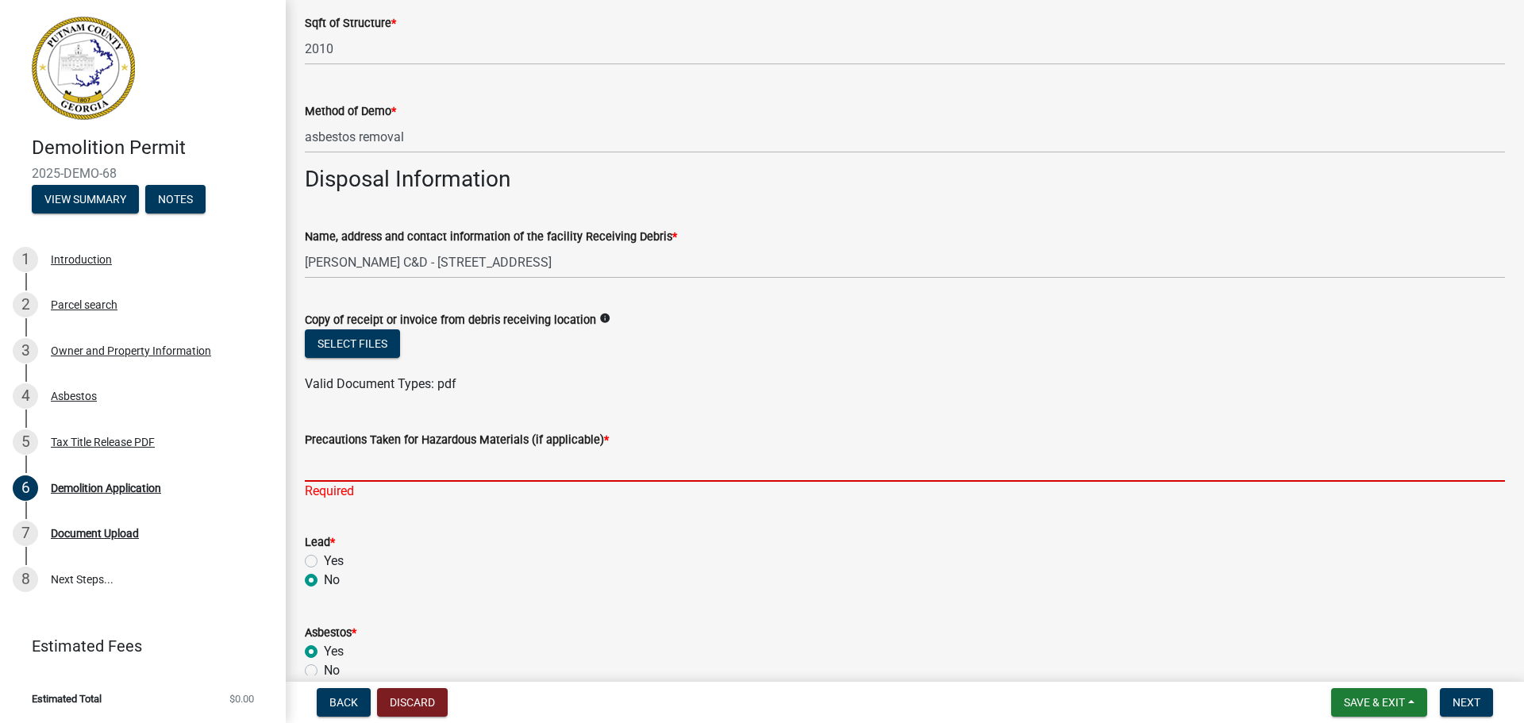
click at [599, 449] on input "Precautions Taken for Hazardous Materials (if applicable) *" at bounding box center [905, 465] width 1200 height 33
click at [604, 437] on span "*" at bounding box center [606, 439] width 5 height 13
click at [601, 449] on input "Precautions Taken for Hazardous Materials (if applicable) *" at bounding box center [905, 465] width 1200 height 33
click at [357, 475] on input "Precautions Taken for Hazardous Materials (if applicable) *" at bounding box center [905, 465] width 1200 height 33
click at [668, 231] on div "Name, address and contact information of the facility Receiving Debris *" at bounding box center [905, 236] width 1200 height 19
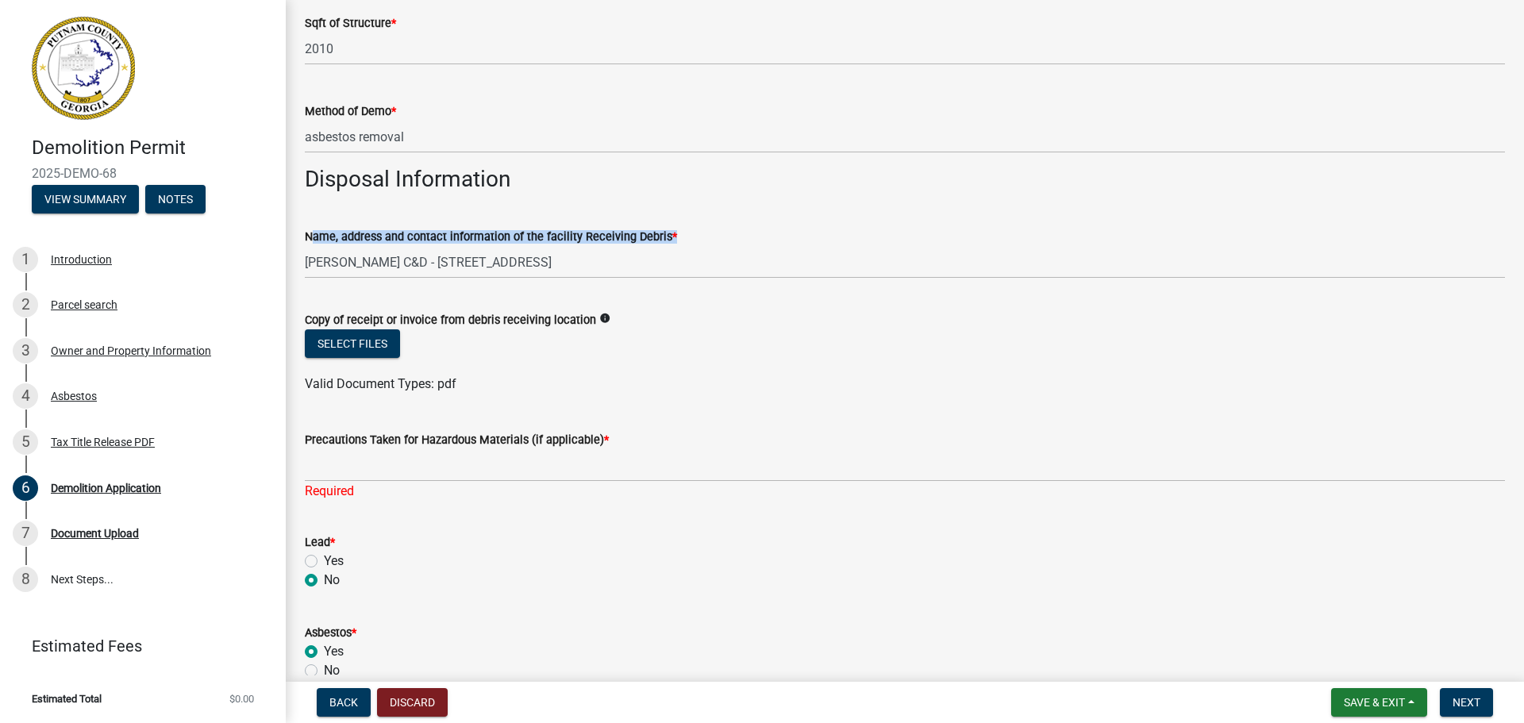
click at [672, 234] on span "*" at bounding box center [674, 236] width 5 height 13
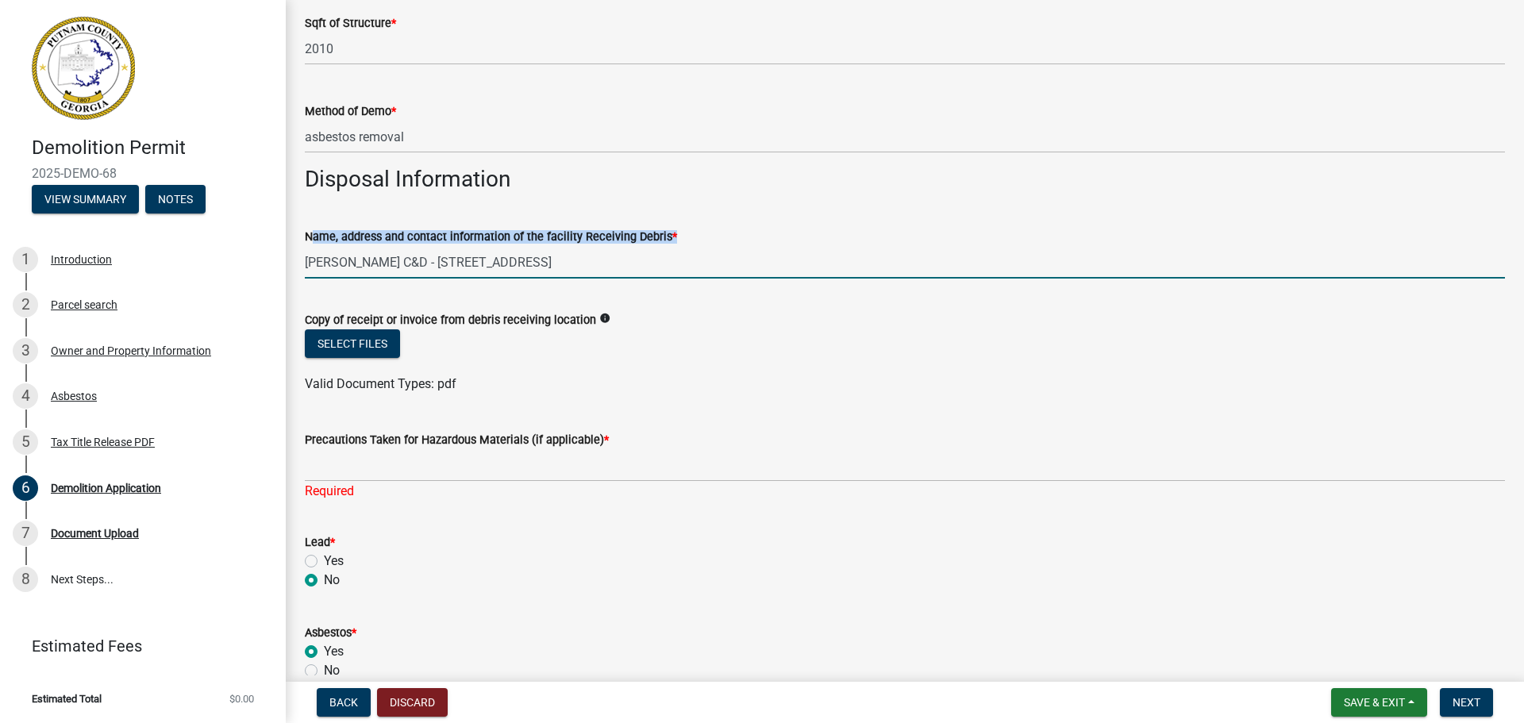
click at [667, 246] on input "[PERSON_NAME] C&D - [STREET_ADDRESS]" at bounding box center [905, 262] width 1200 height 33
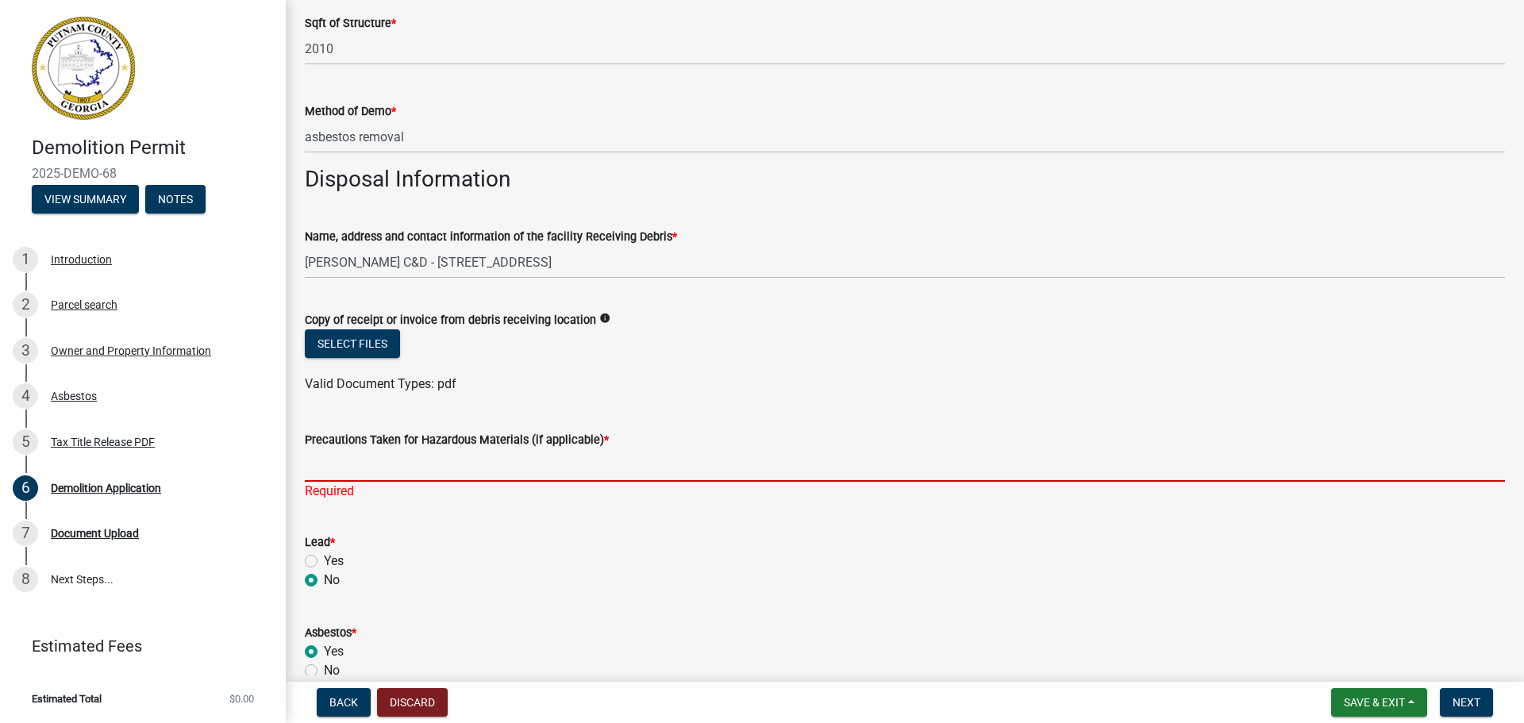
click at [430, 467] on input "Precautions Taken for Hazardous Materials (if applicable) *" at bounding box center [905, 465] width 1200 height 33
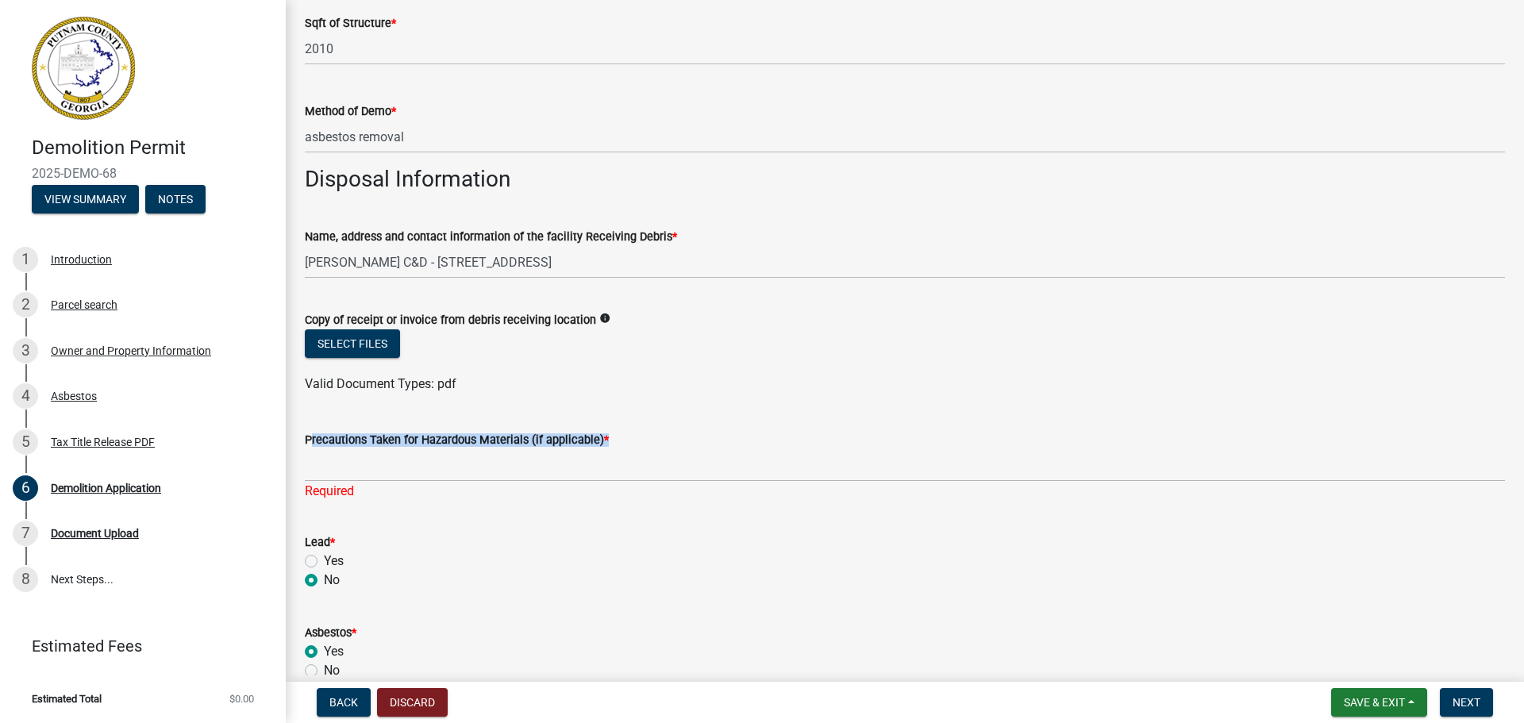
drag, startPoint x: 306, startPoint y: 439, endPoint x: 613, endPoint y: 438, distance: 307.2
click at [613, 438] on div "Precautions Taken for Hazardous Materials (if applicable) *" at bounding box center [905, 439] width 1200 height 19
copy label "Precautions Taken for Hazardous Materials (if applicable) *"
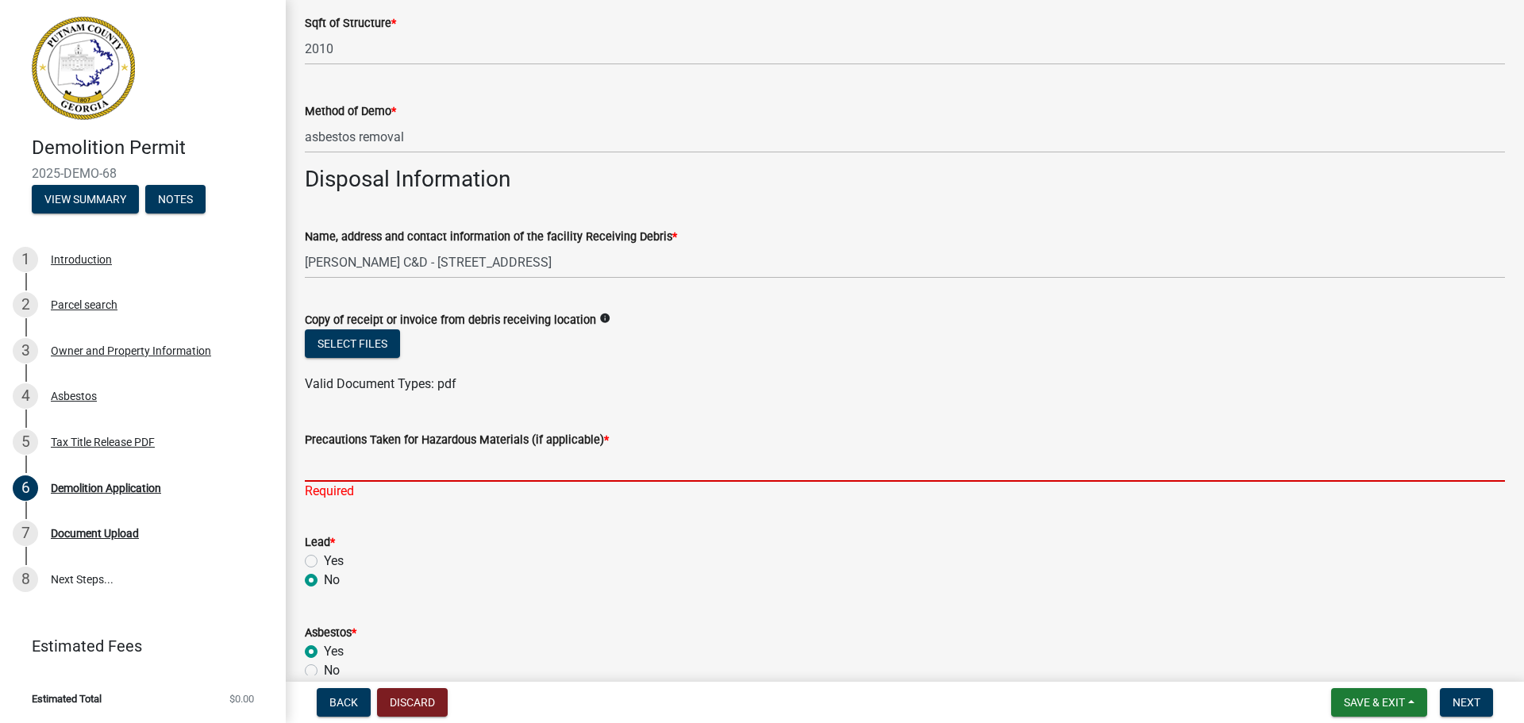
click at [750, 464] on input "Precautions Taken for Hazardous Materials (if applicable) *" at bounding box center [905, 465] width 1200 height 33
paste input "All asbestos removal will be conducted by licensed personnel following federal,…"
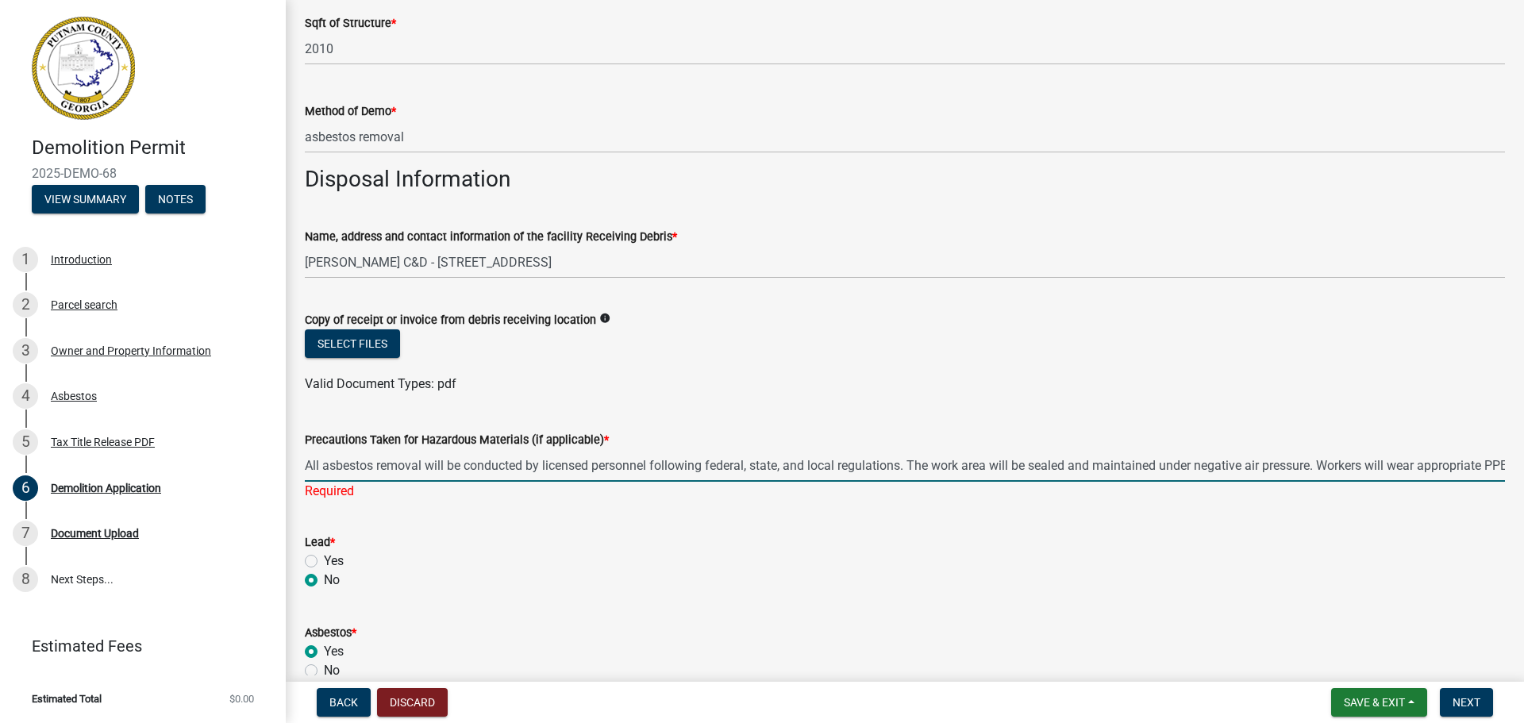
scroll to position [0, 1164]
type input "All asbestos removal will be conducted by licensed personnel following federal,…"
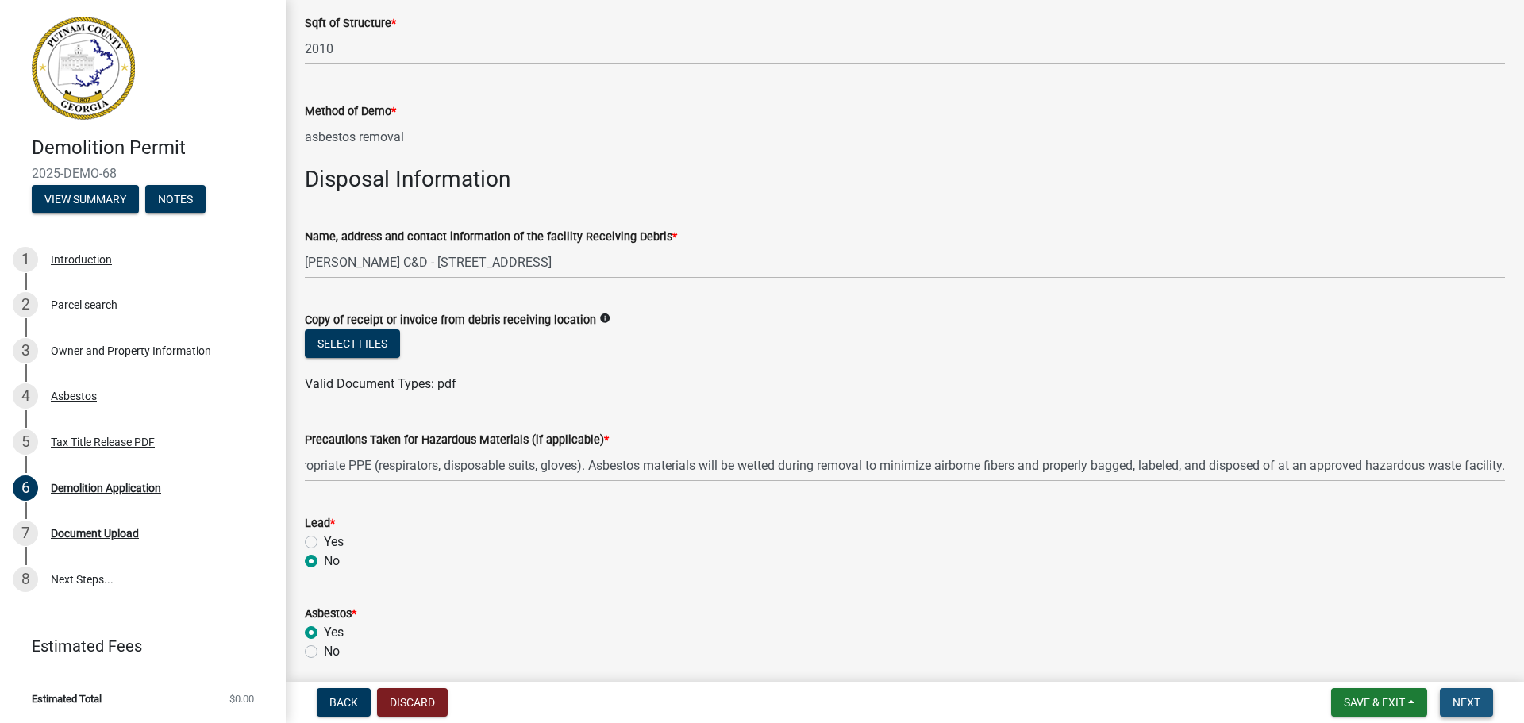
click at [1461, 695] on button "Next" at bounding box center [1466, 702] width 53 height 29
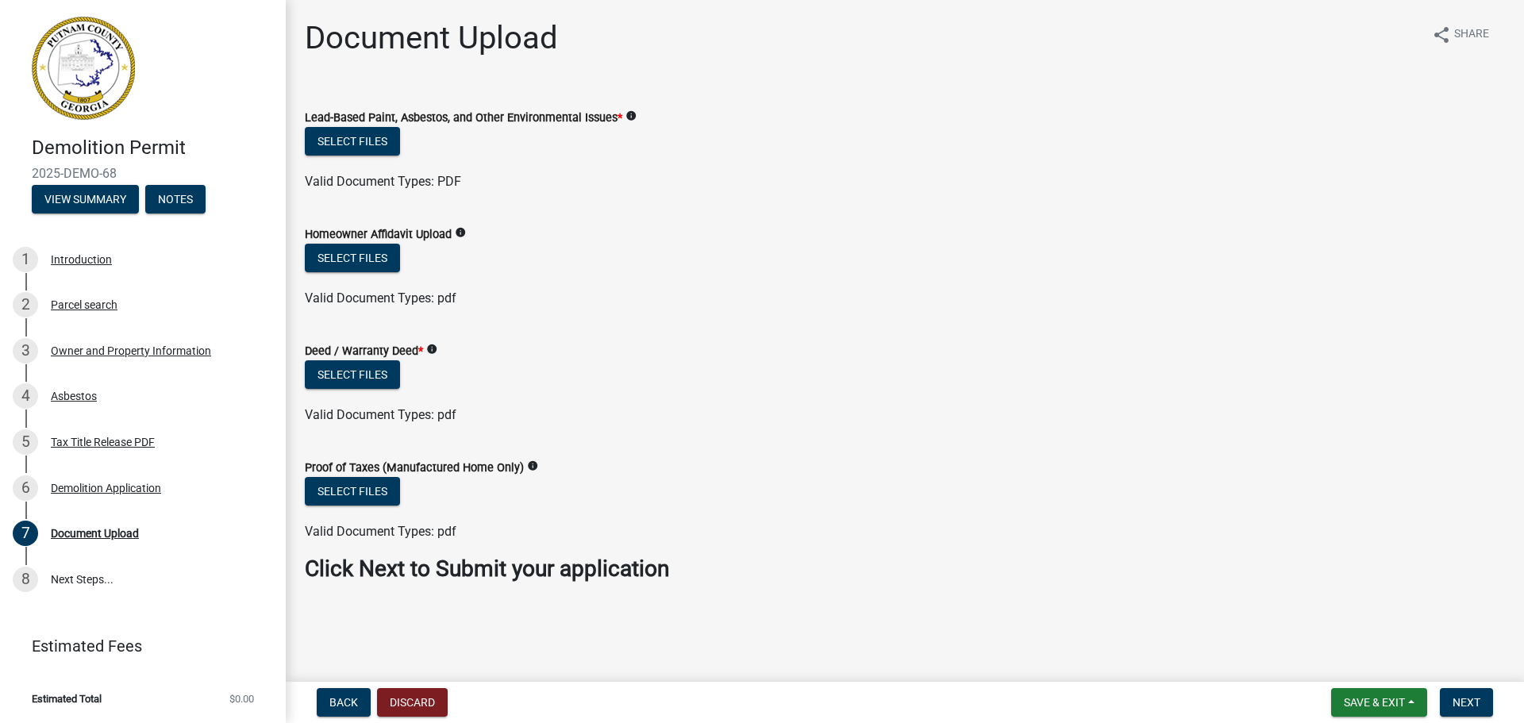
click at [631, 116] on icon "info" at bounding box center [631, 115] width 11 height 11
click at [348, 141] on button "Select files" at bounding box center [352, 141] width 95 height 29
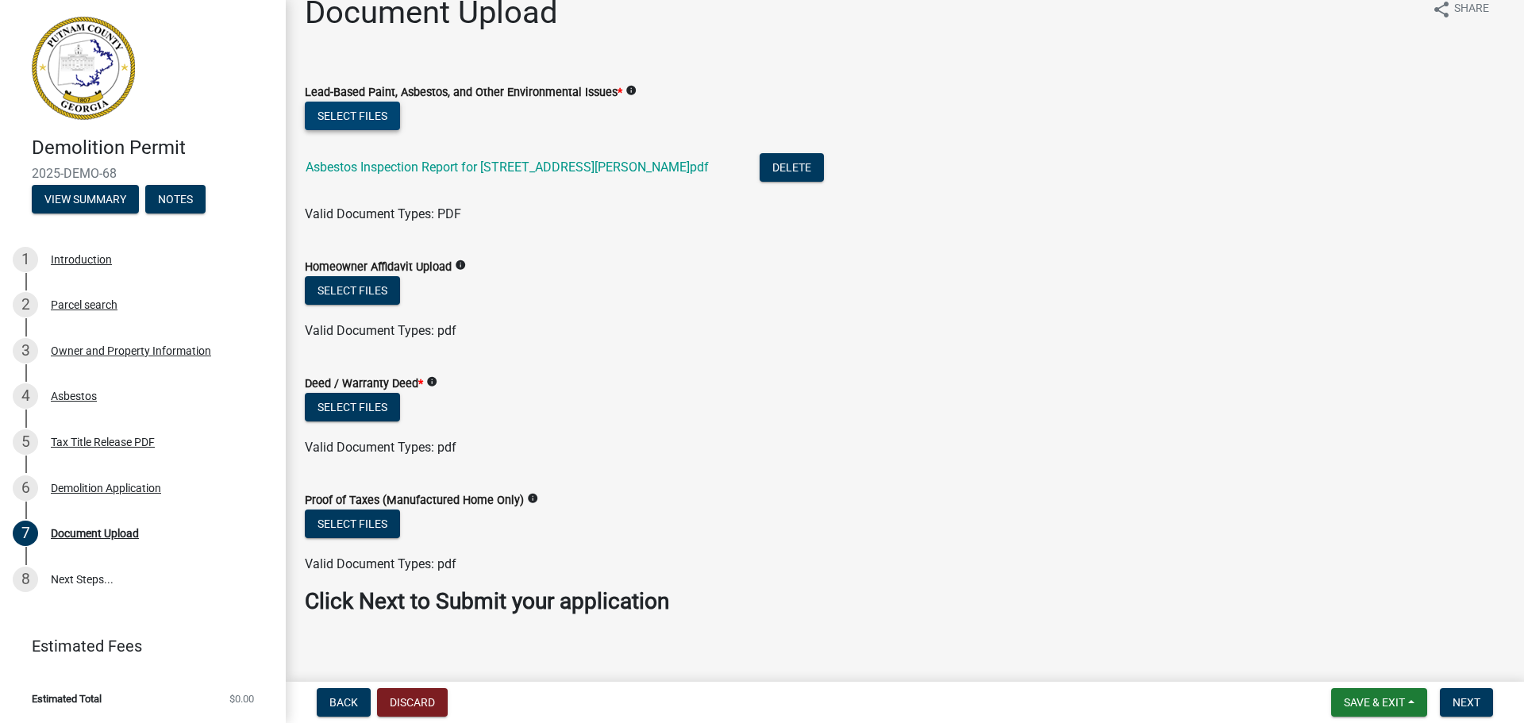
scroll to position [40, 0]
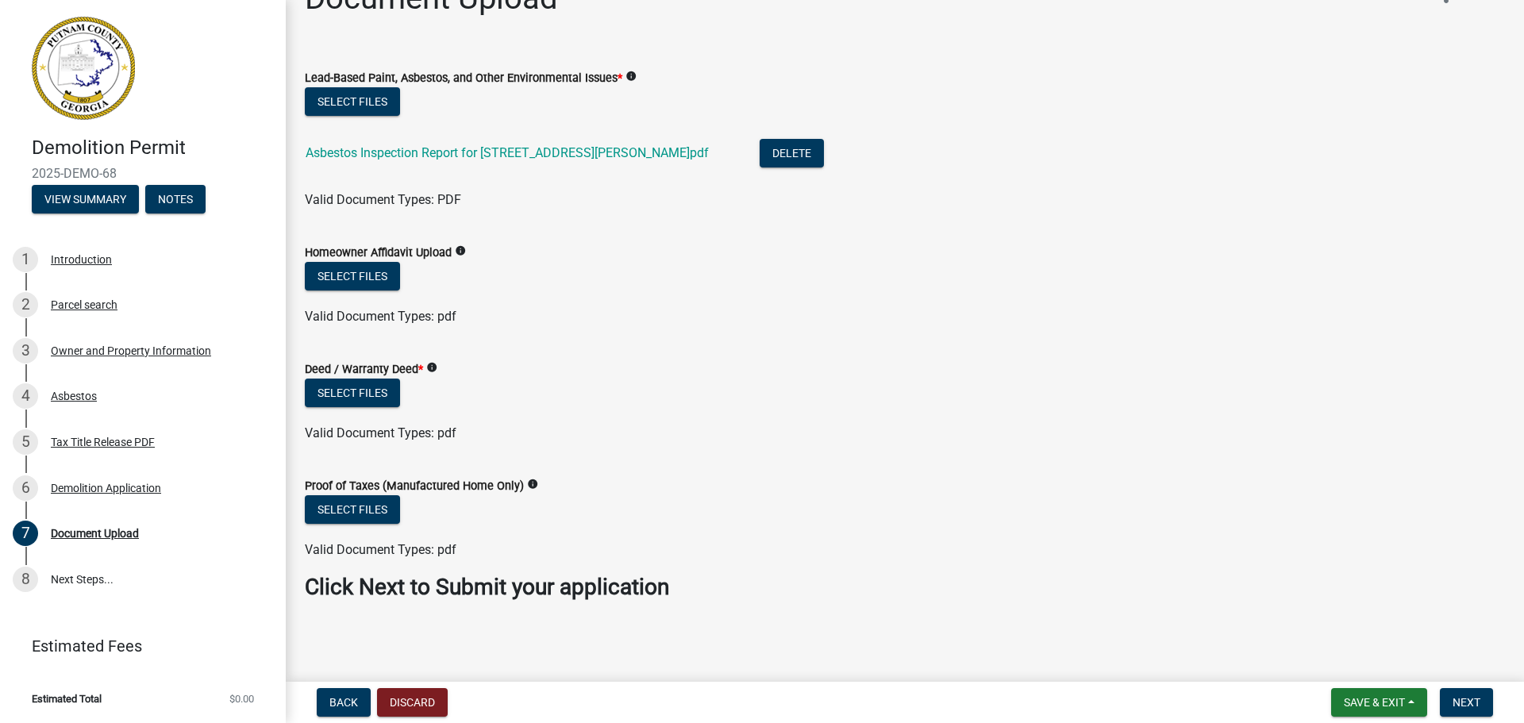
click at [421, 366] on span "*" at bounding box center [420, 369] width 5 height 13
click at [353, 391] on button "Select files" at bounding box center [352, 393] width 95 height 29
click at [363, 397] on button "Select files" at bounding box center [352, 393] width 95 height 29
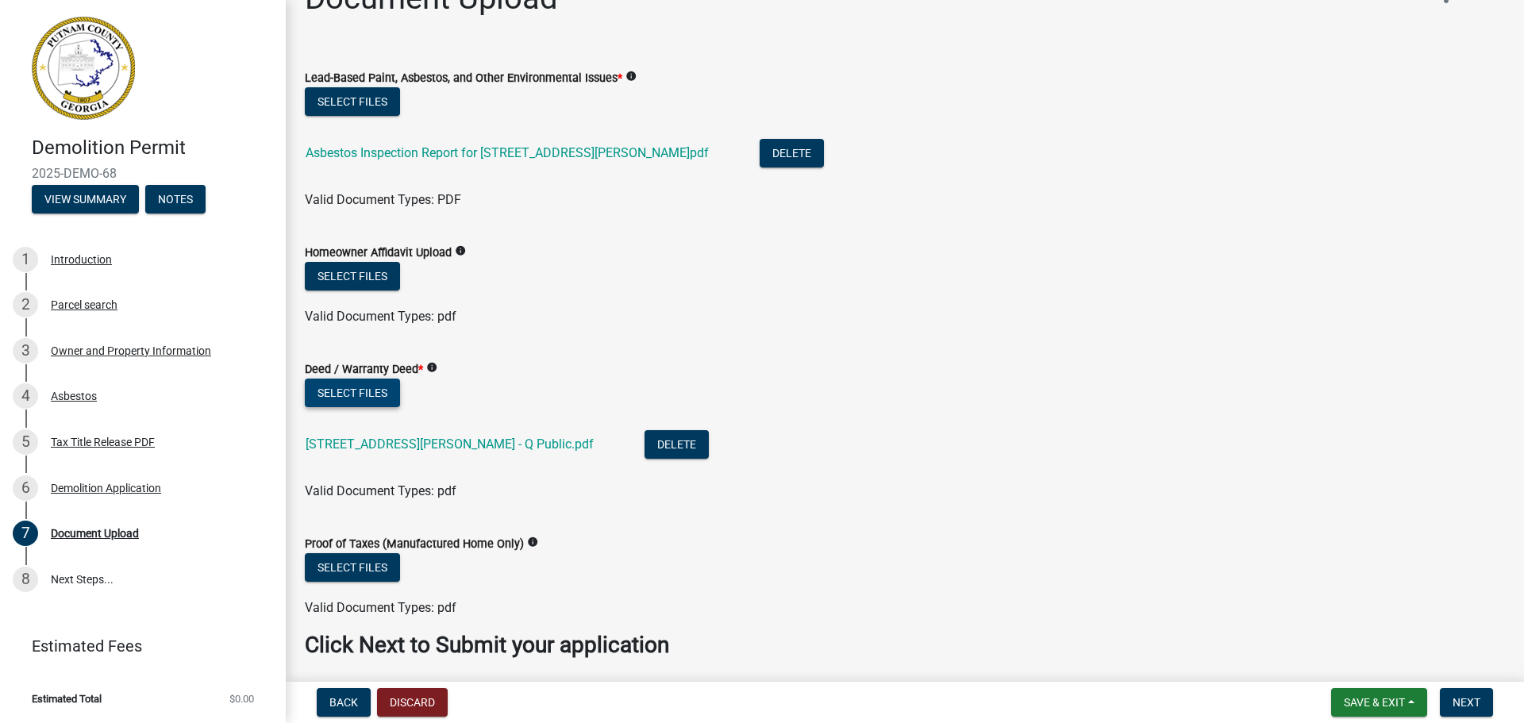
scroll to position [98, 0]
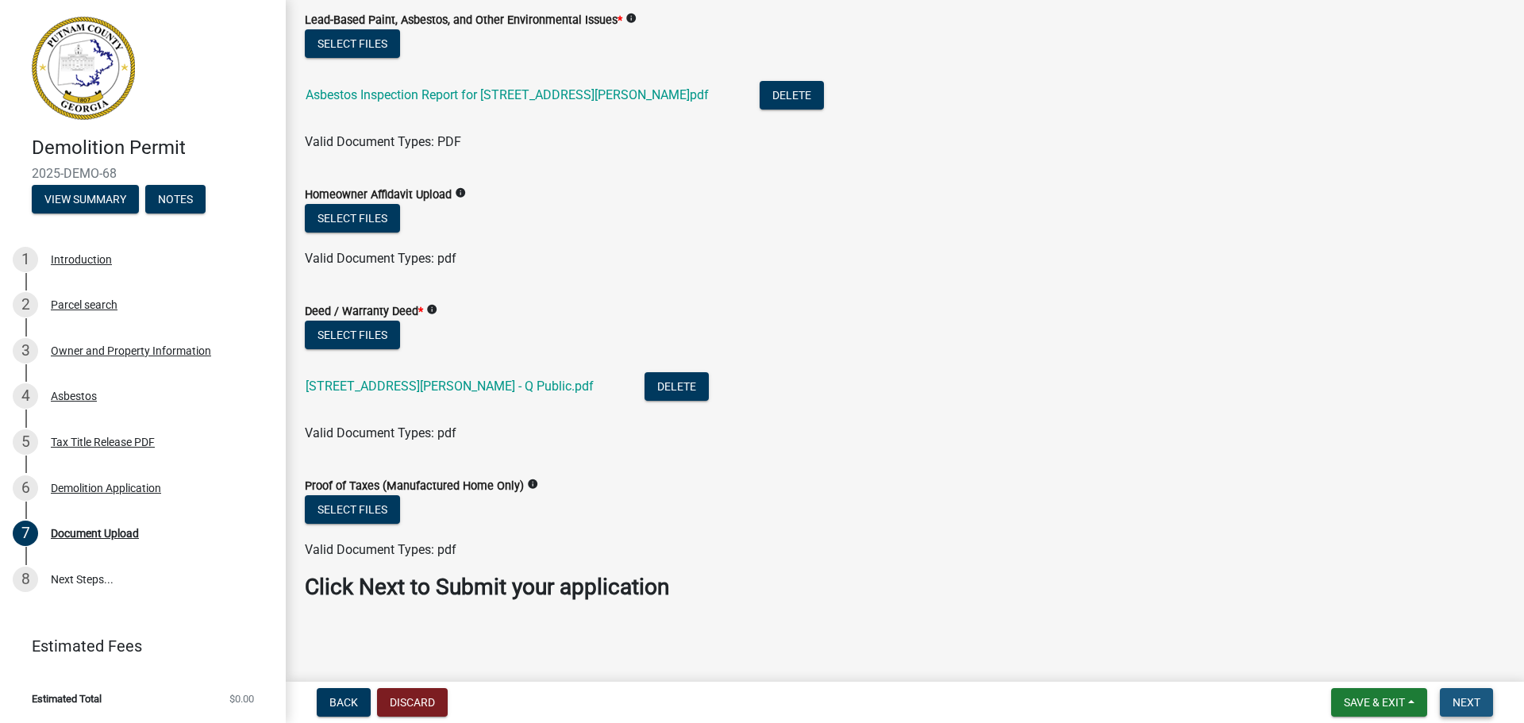
click at [1466, 699] on span "Next" at bounding box center [1467, 702] width 28 height 13
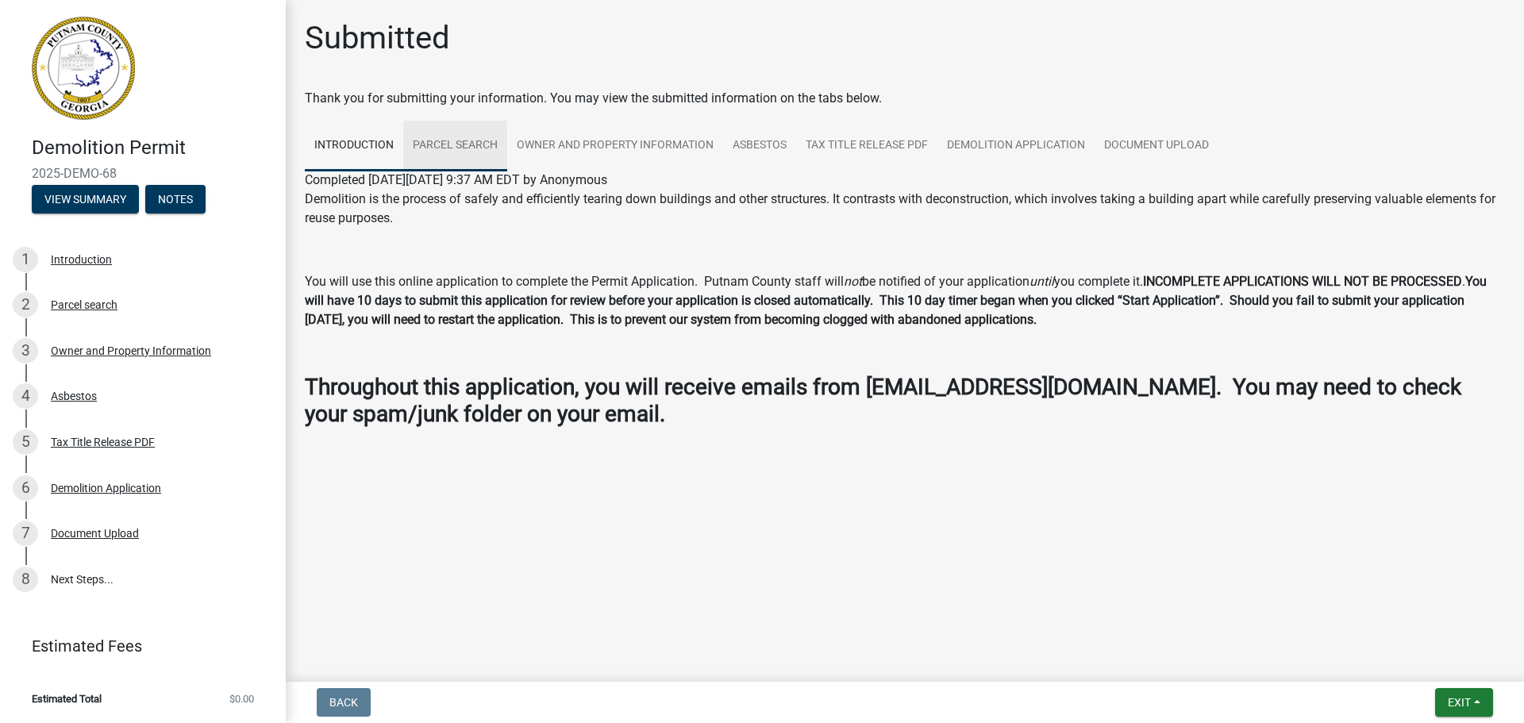
click at [449, 141] on link "Parcel search" at bounding box center [455, 146] width 104 height 51
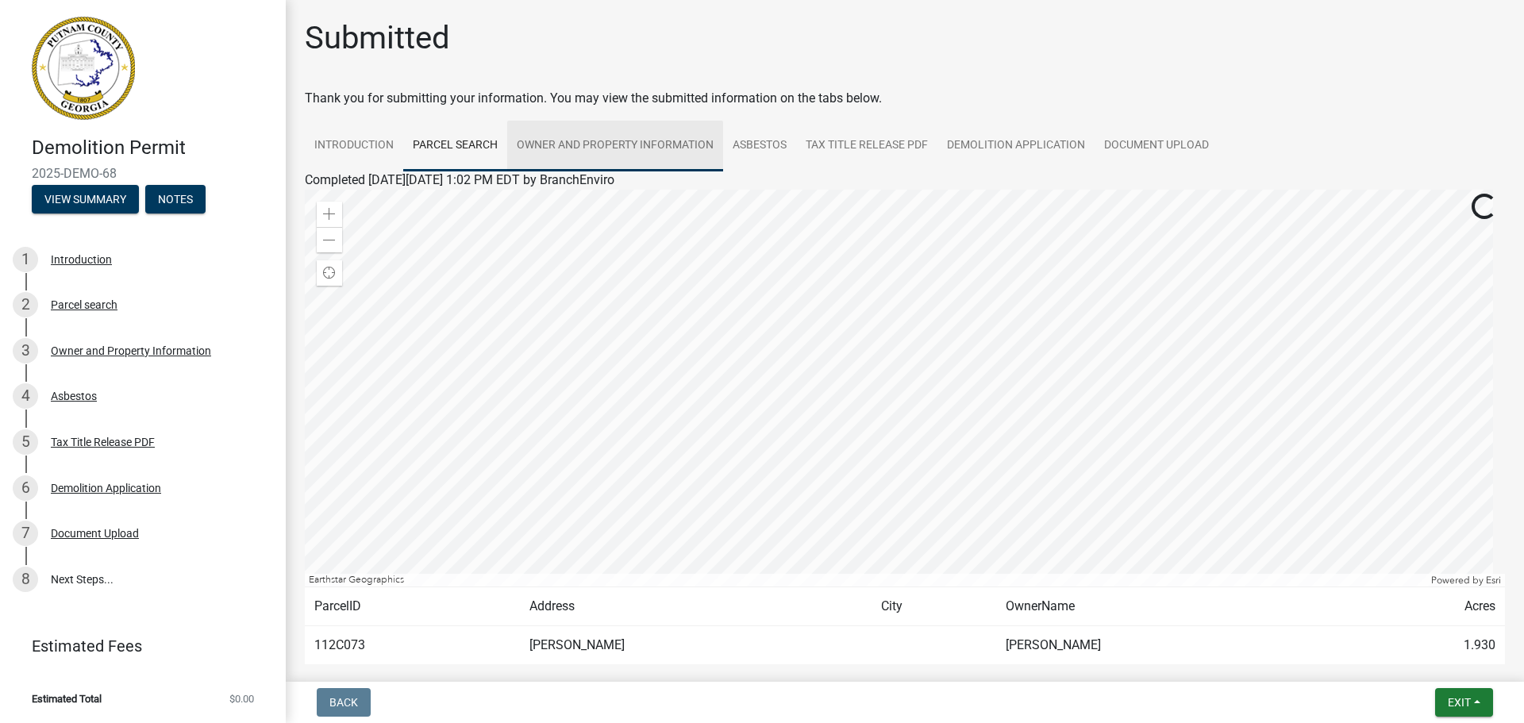
click at [586, 145] on link "Owner and Property Information" at bounding box center [615, 146] width 216 height 51
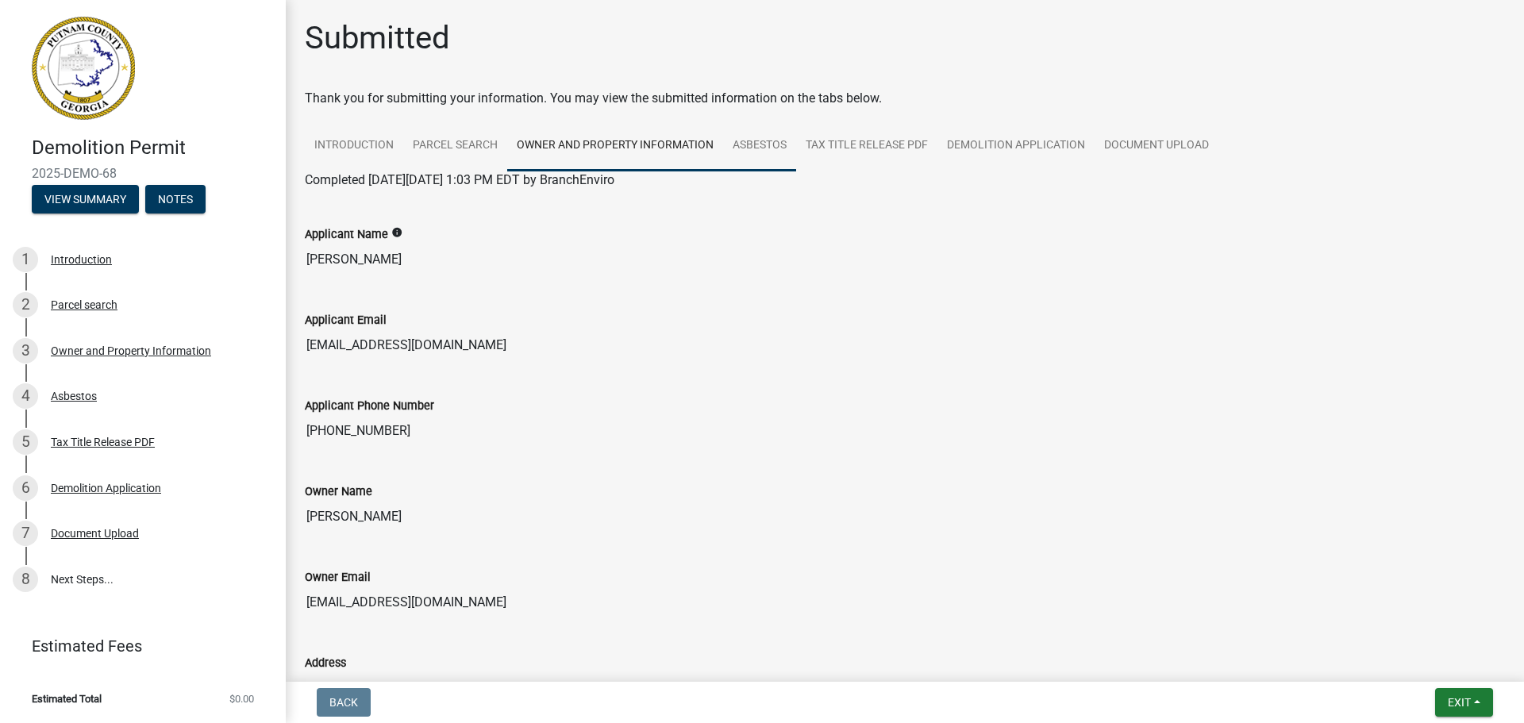
click at [772, 146] on link "Asbestos" at bounding box center [759, 146] width 73 height 51
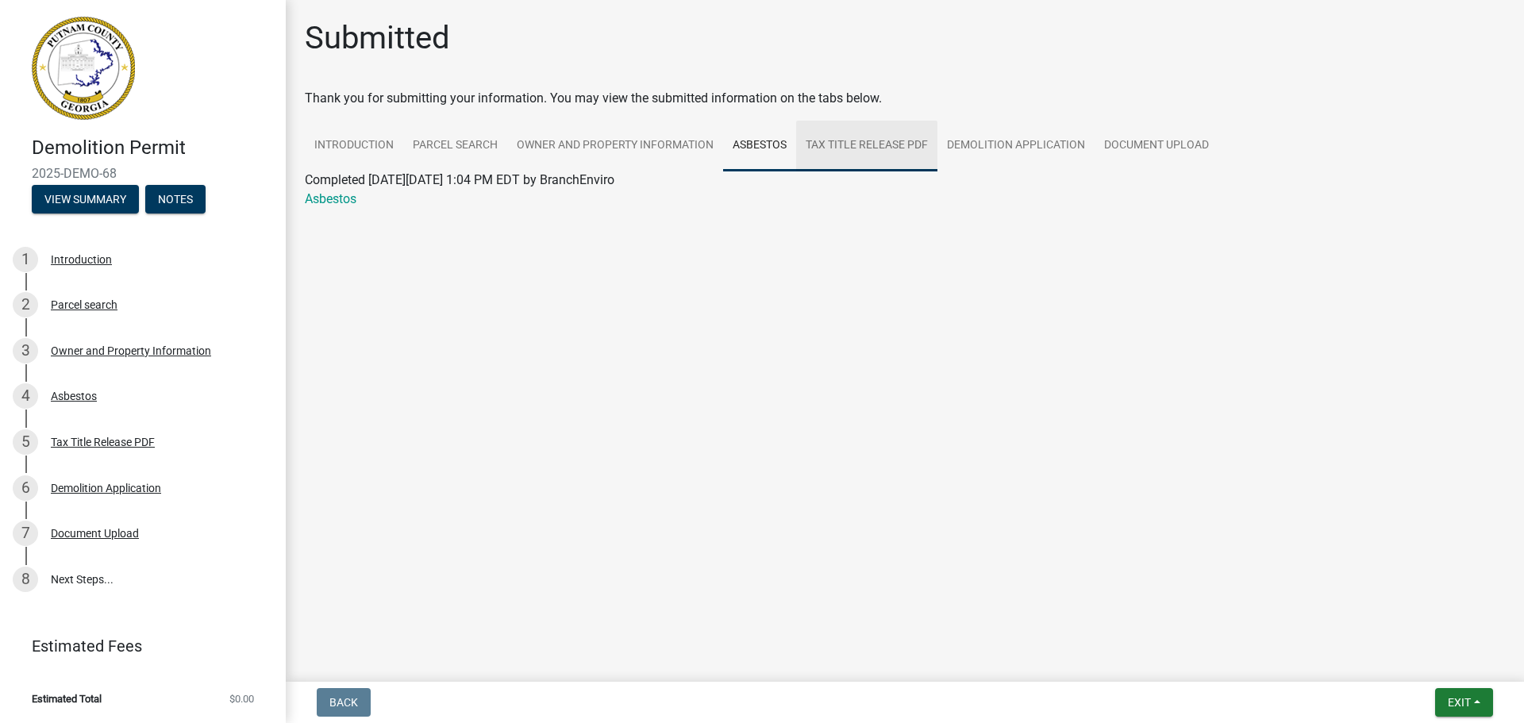
click at [840, 146] on link "Tax Title Release PDF" at bounding box center [866, 146] width 141 height 51
click at [990, 141] on link "Demolition Application" at bounding box center [1016, 146] width 157 height 51
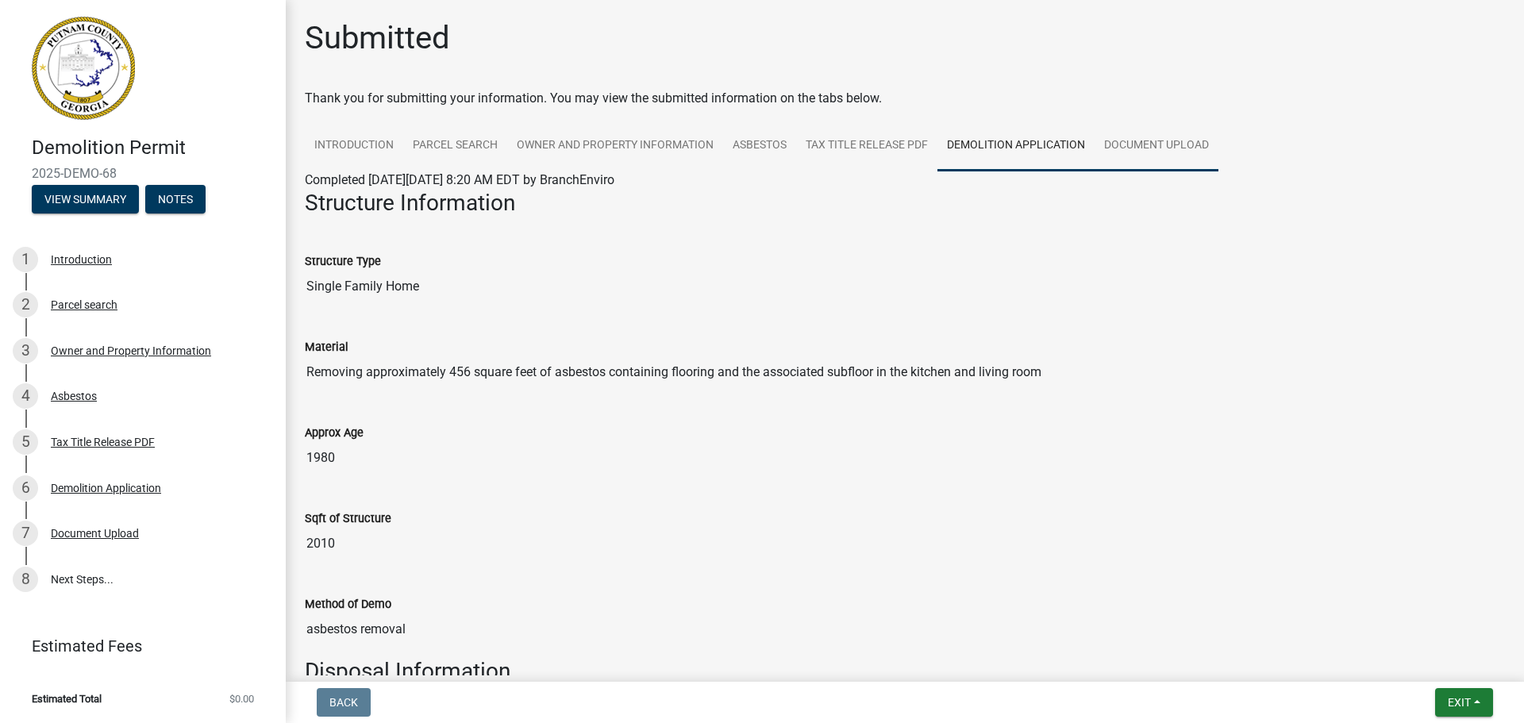
click at [1182, 138] on link "Document Upload" at bounding box center [1157, 146] width 124 height 51
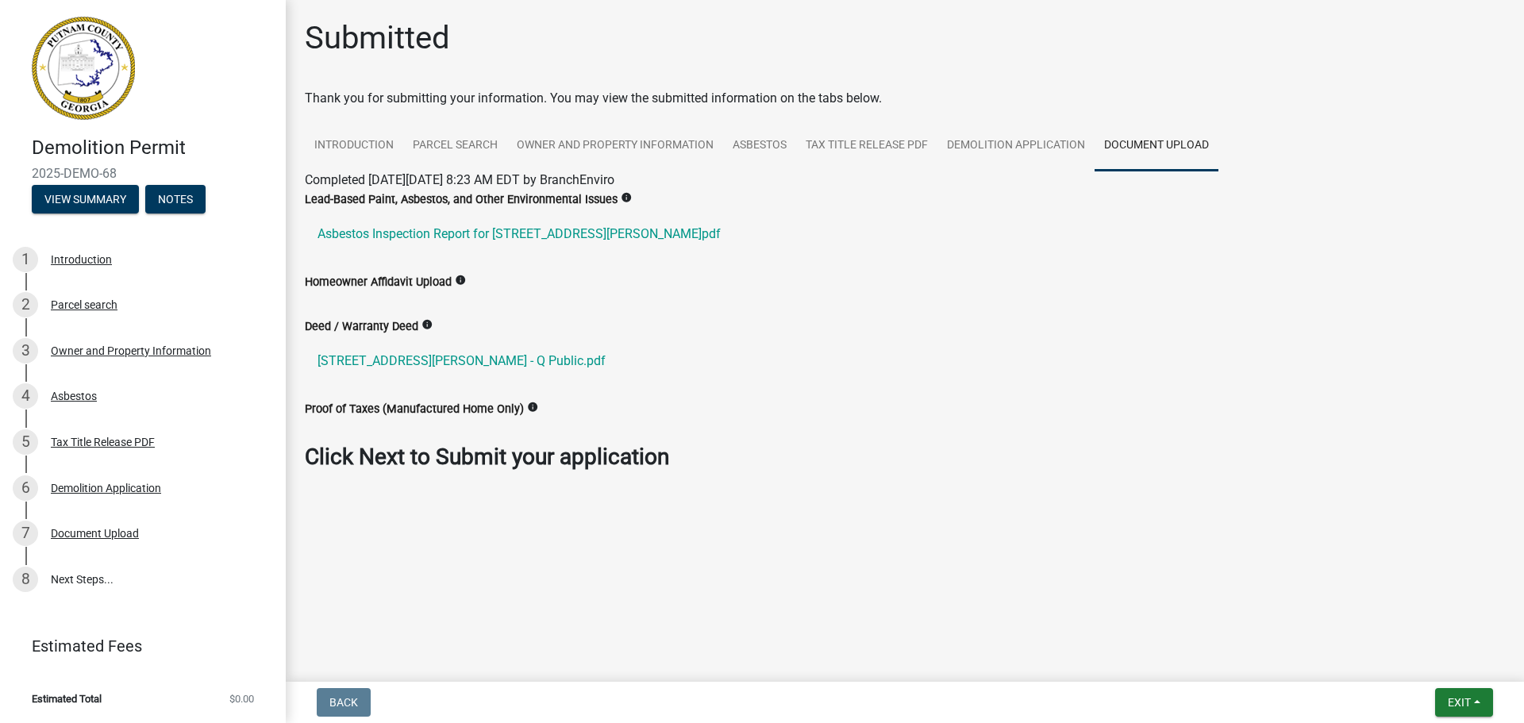
click at [419, 454] on strong "Click Next to Submit your application" at bounding box center [487, 457] width 364 height 26
click at [383, 456] on strong "Click Next to Submit your application" at bounding box center [487, 457] width 364 height 26
